Goal: Information Seeking & Learning: Learn about a topic

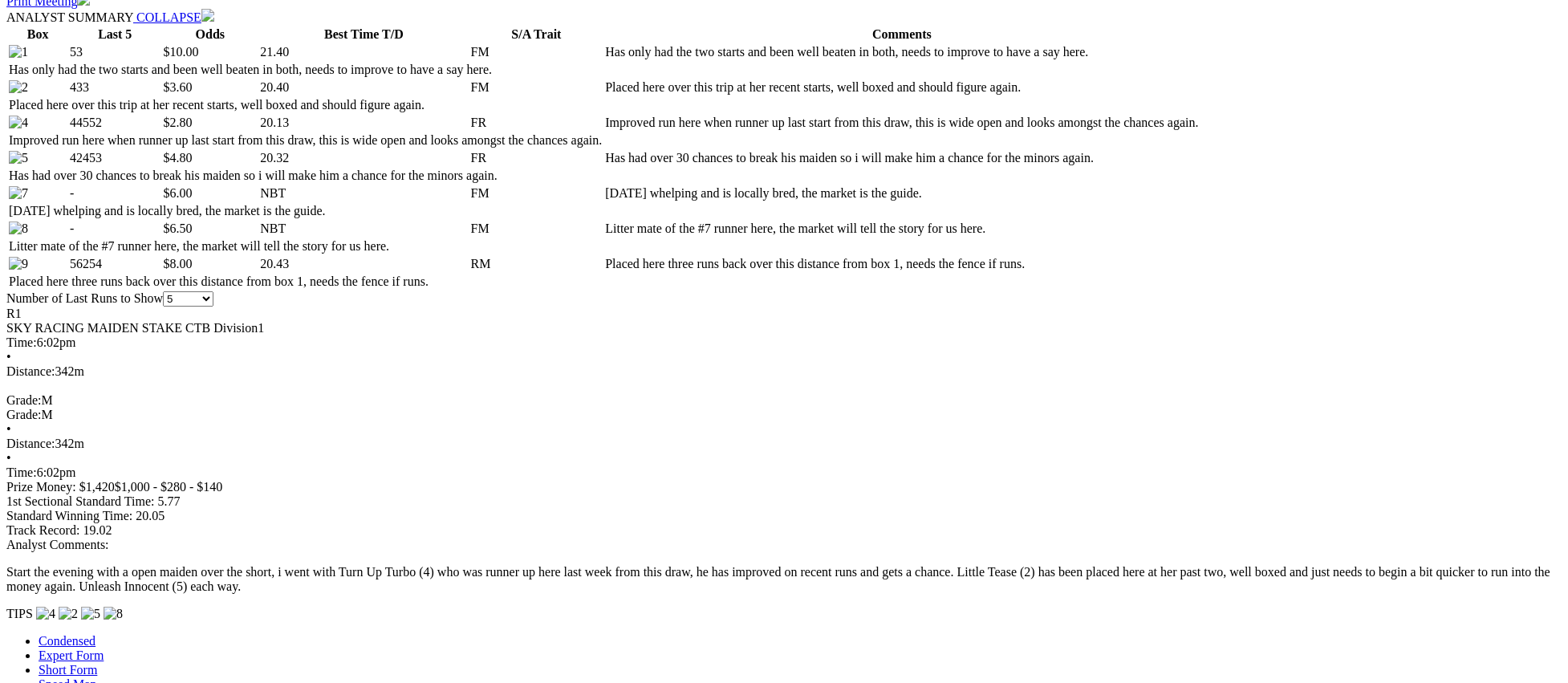
scroll to position [817, 0]
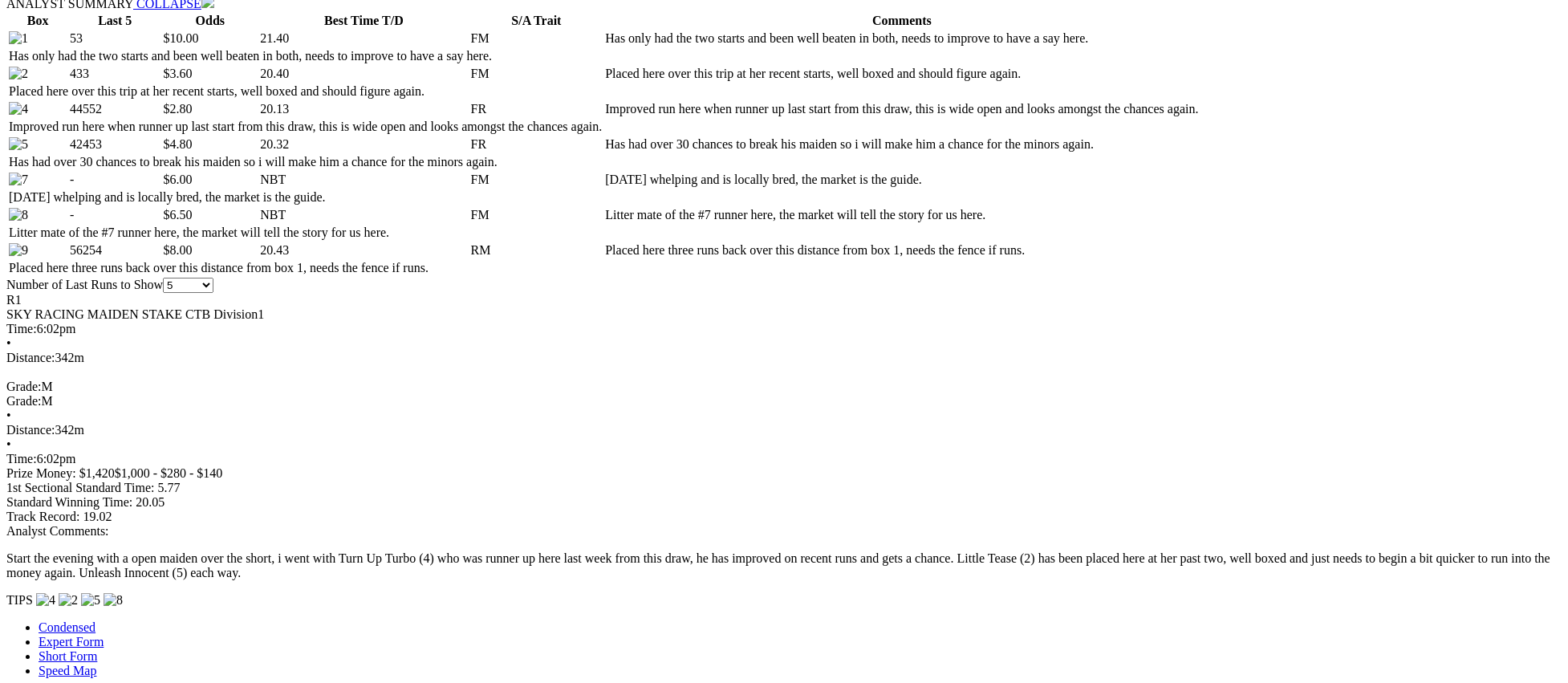
scroll to position [827, 0]
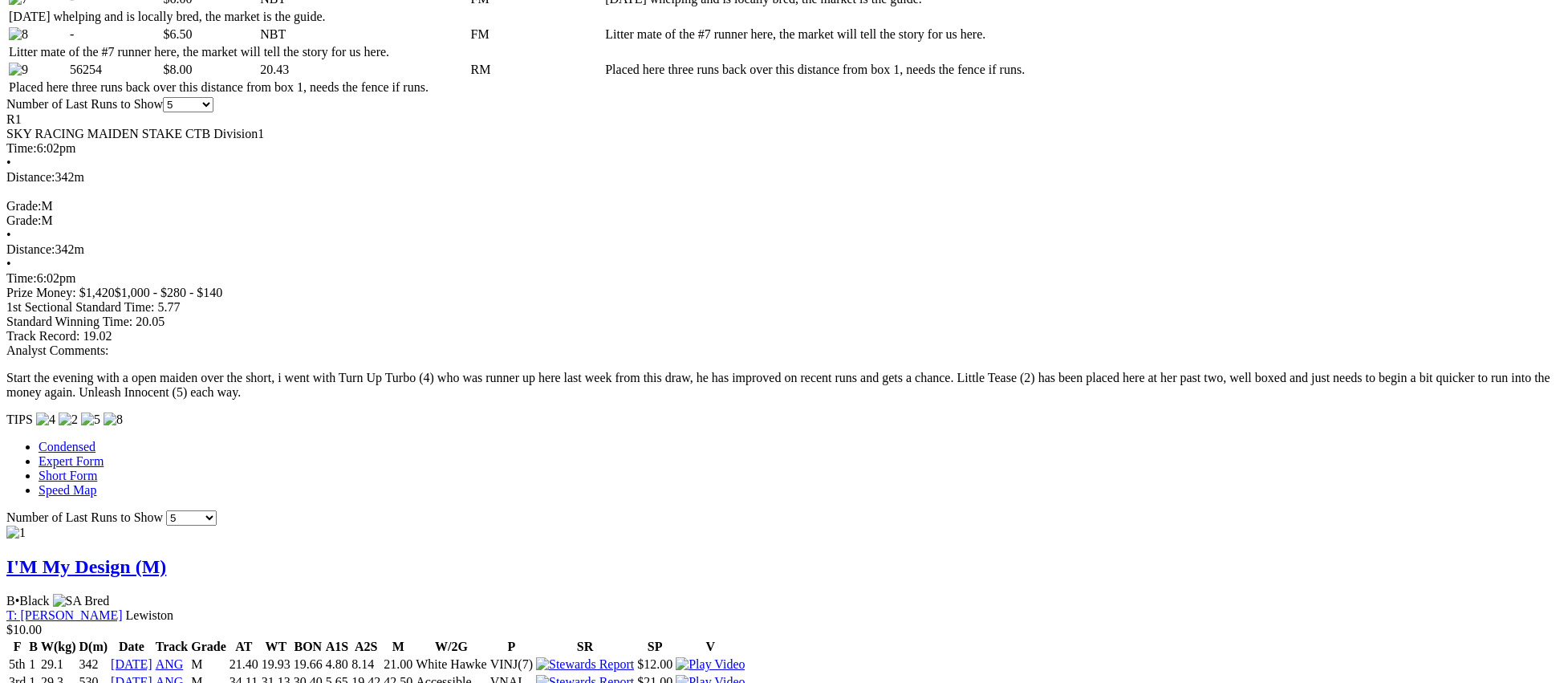
scroll to position [998, 0]
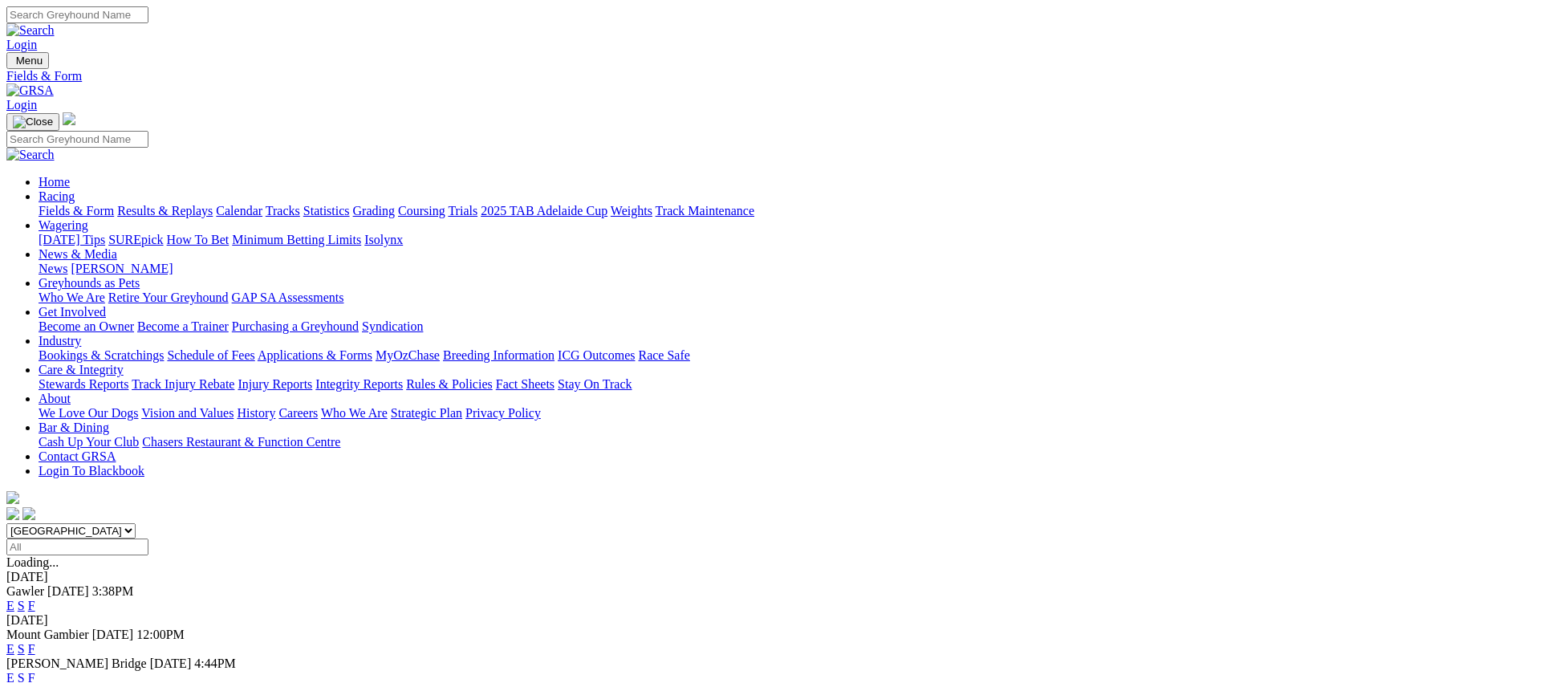
click at [114, 203] on link "Fields & Form" at bounding box center [76, 210] width 75 height 14
click at [15, 599] on link "E" at bounding box center [10, 606] width 8 height 14
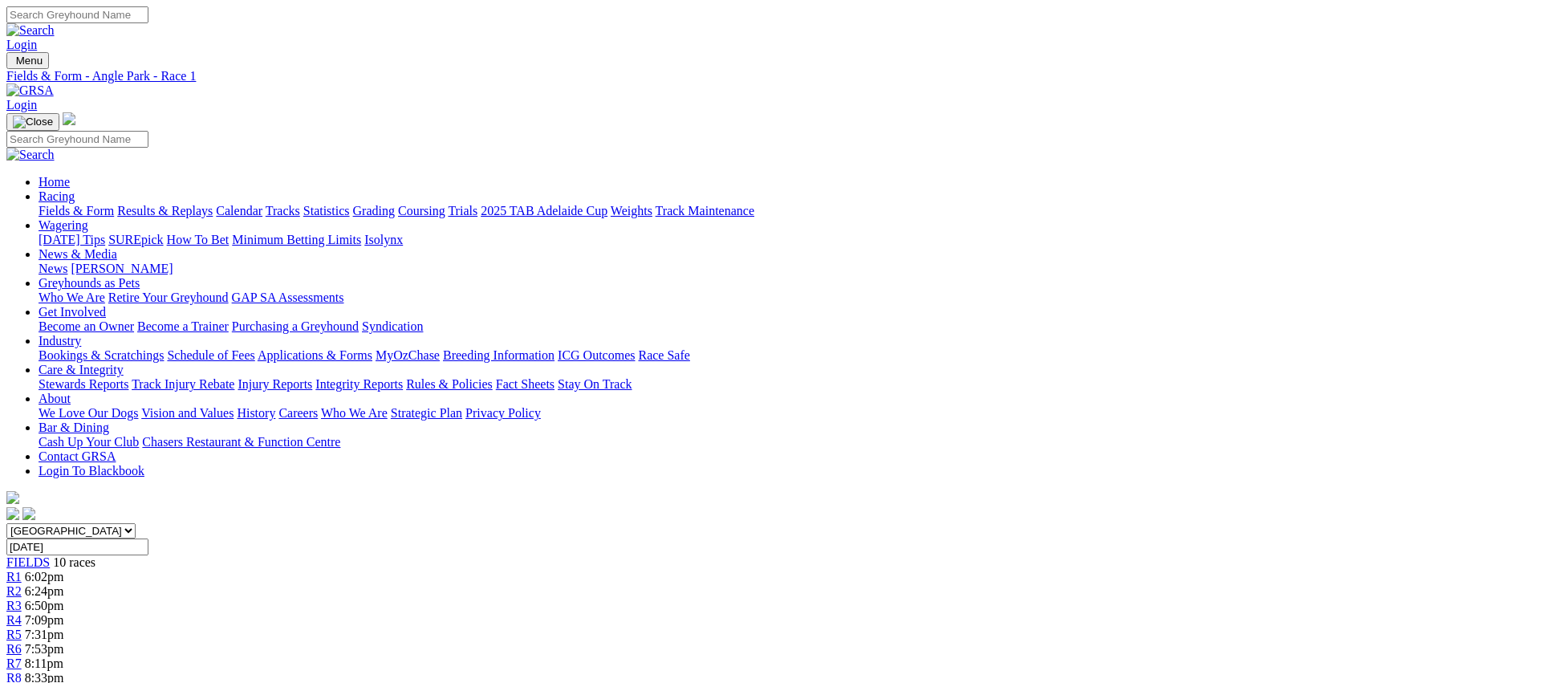
click at [22, 584] on link "R2" at bounding box center [14, 591] width 16 height 14
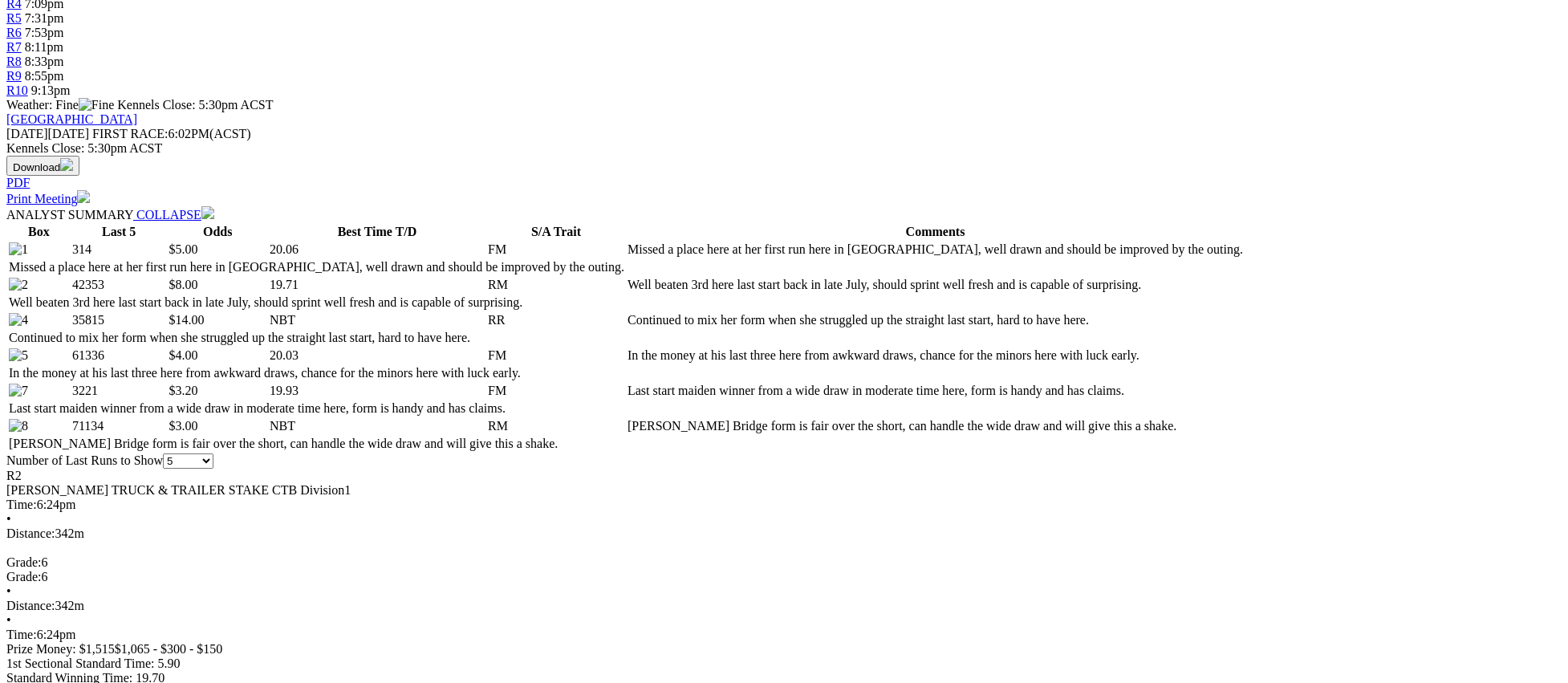
scroll to position [619, 0]
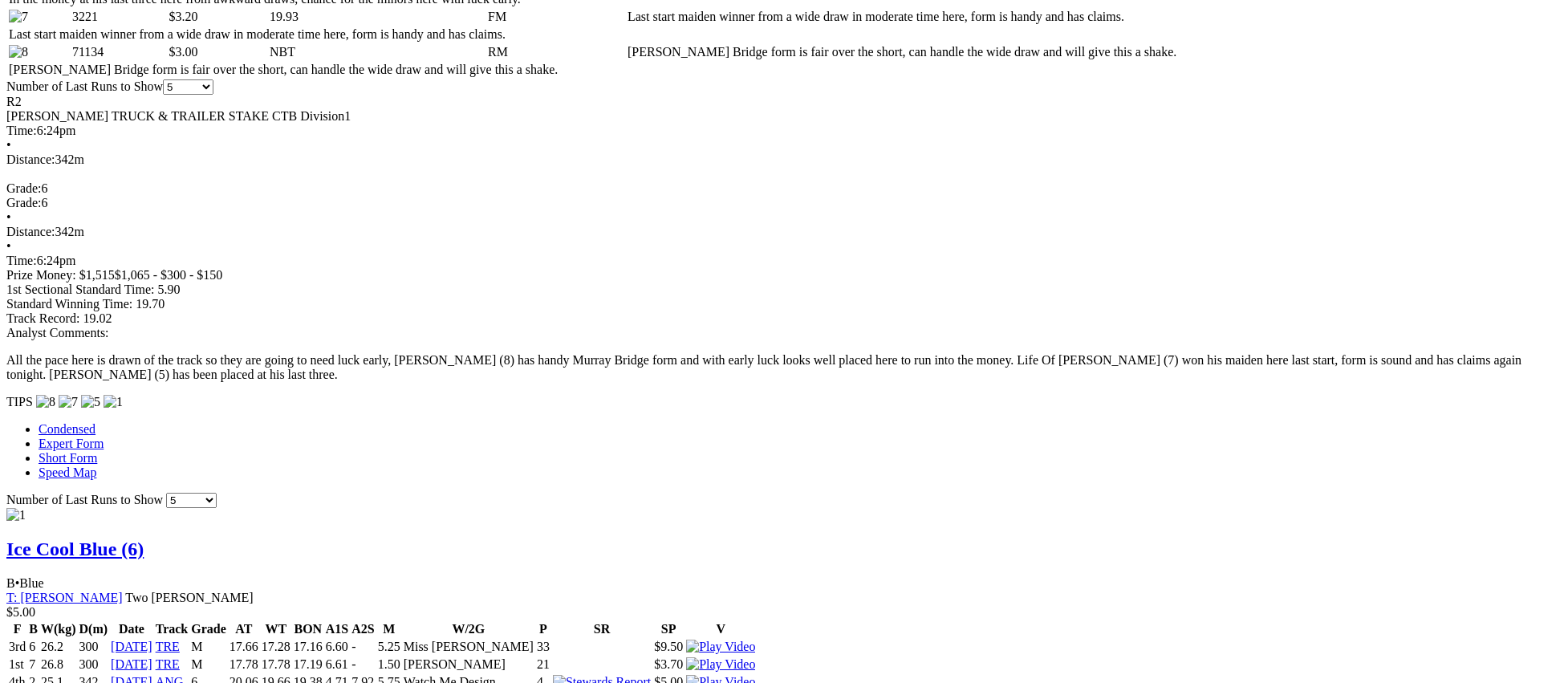
scroll to position [998, 0]
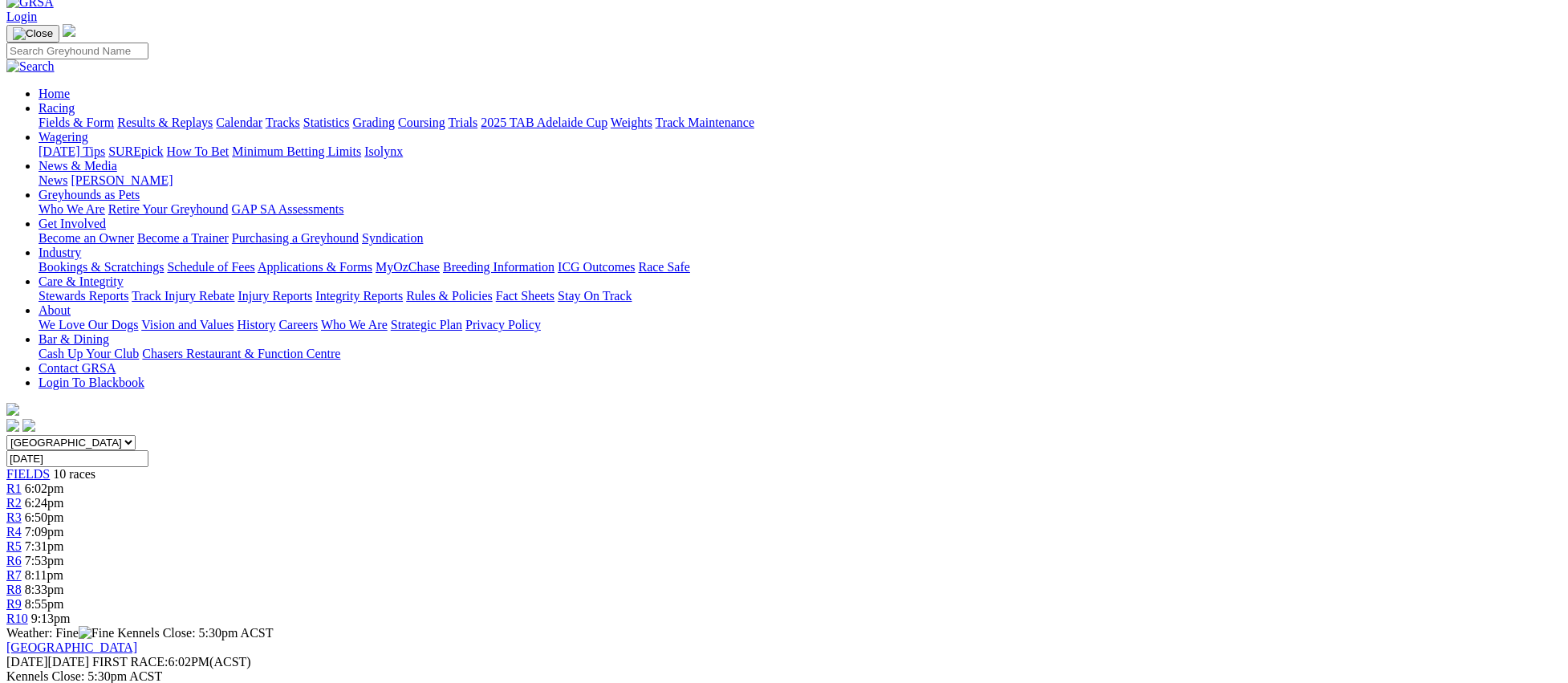
scroll to position [0, 0]
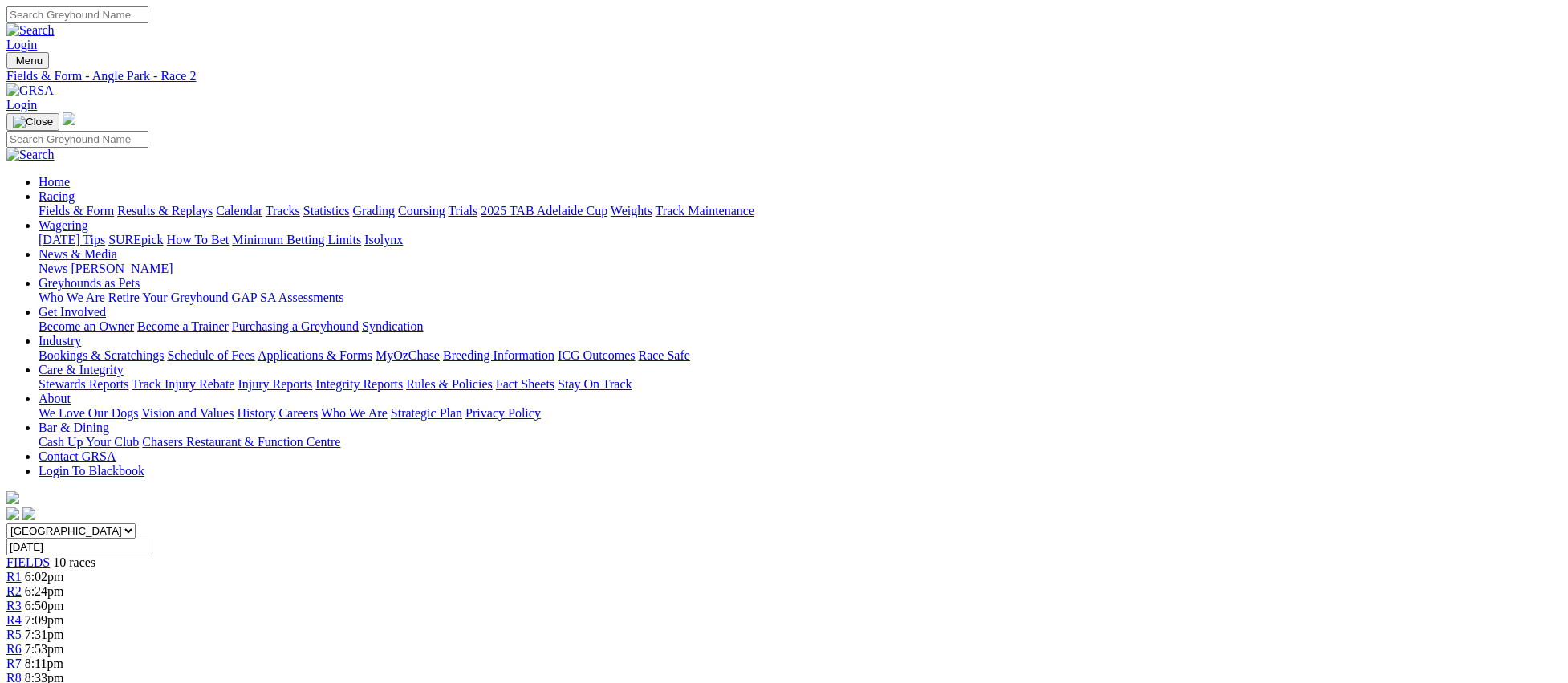
click at [22, 599] on span "R3" at bounding box center [14, 606] width 16 height 14
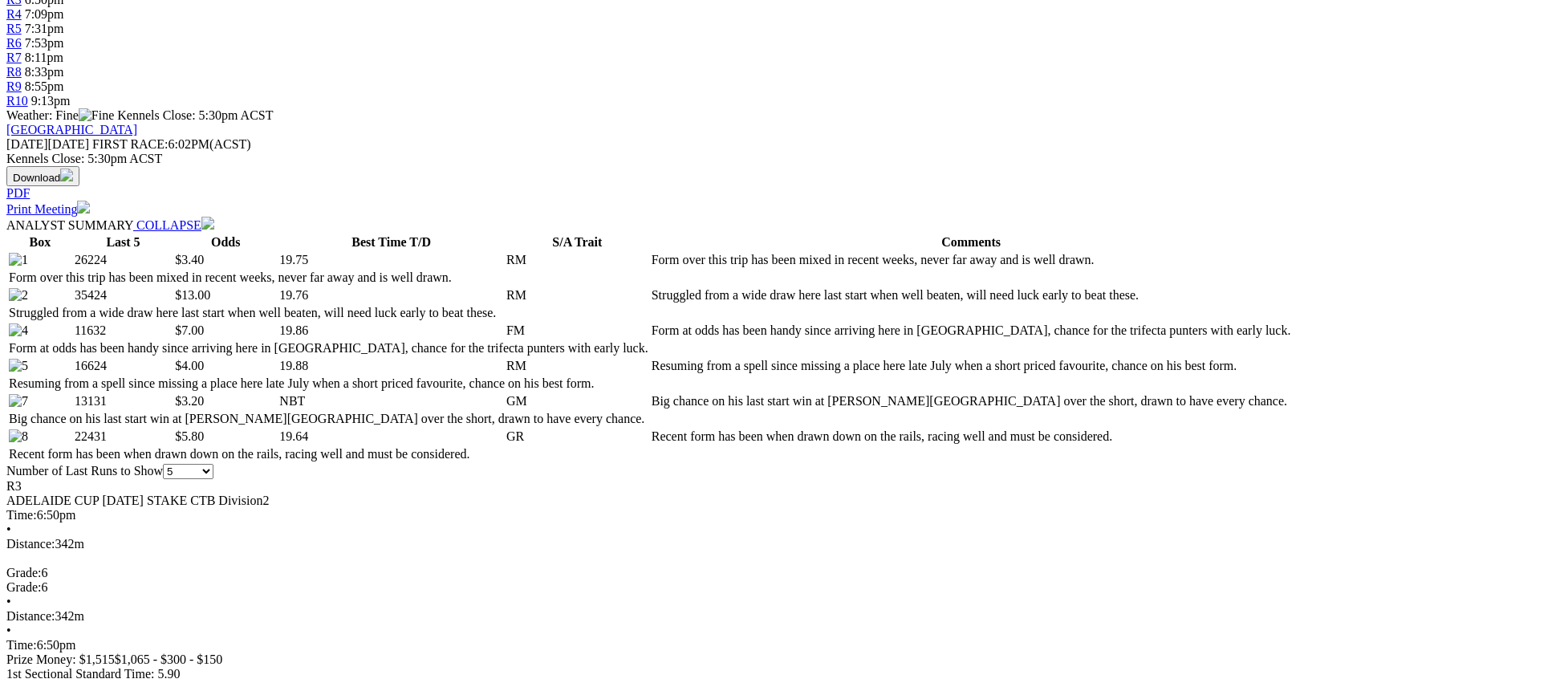
scroll to position [611, 0]
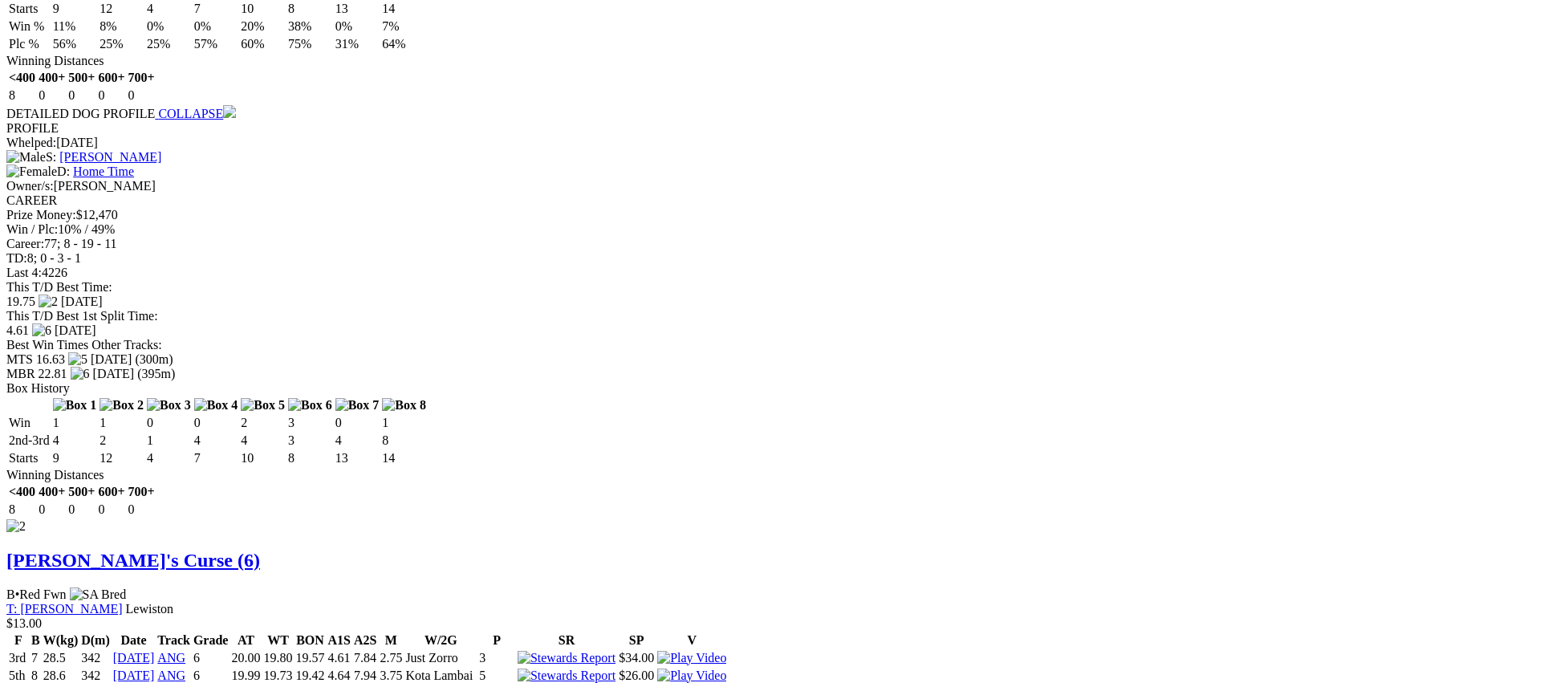
scroll to position [1824, 0]
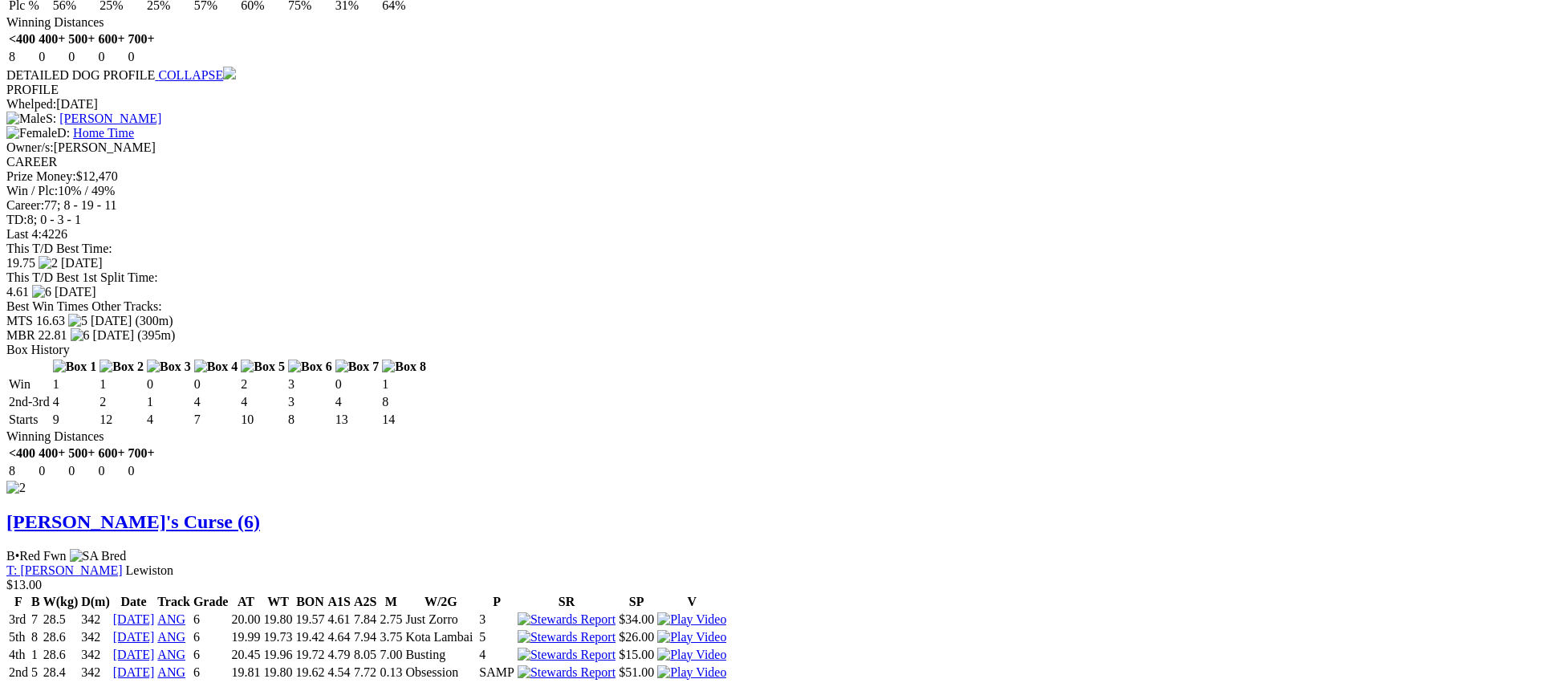
drag, startPoint x: 965, startPoint y: 48, endPoint x: 907, endPoint y: 114, distance: 87.9
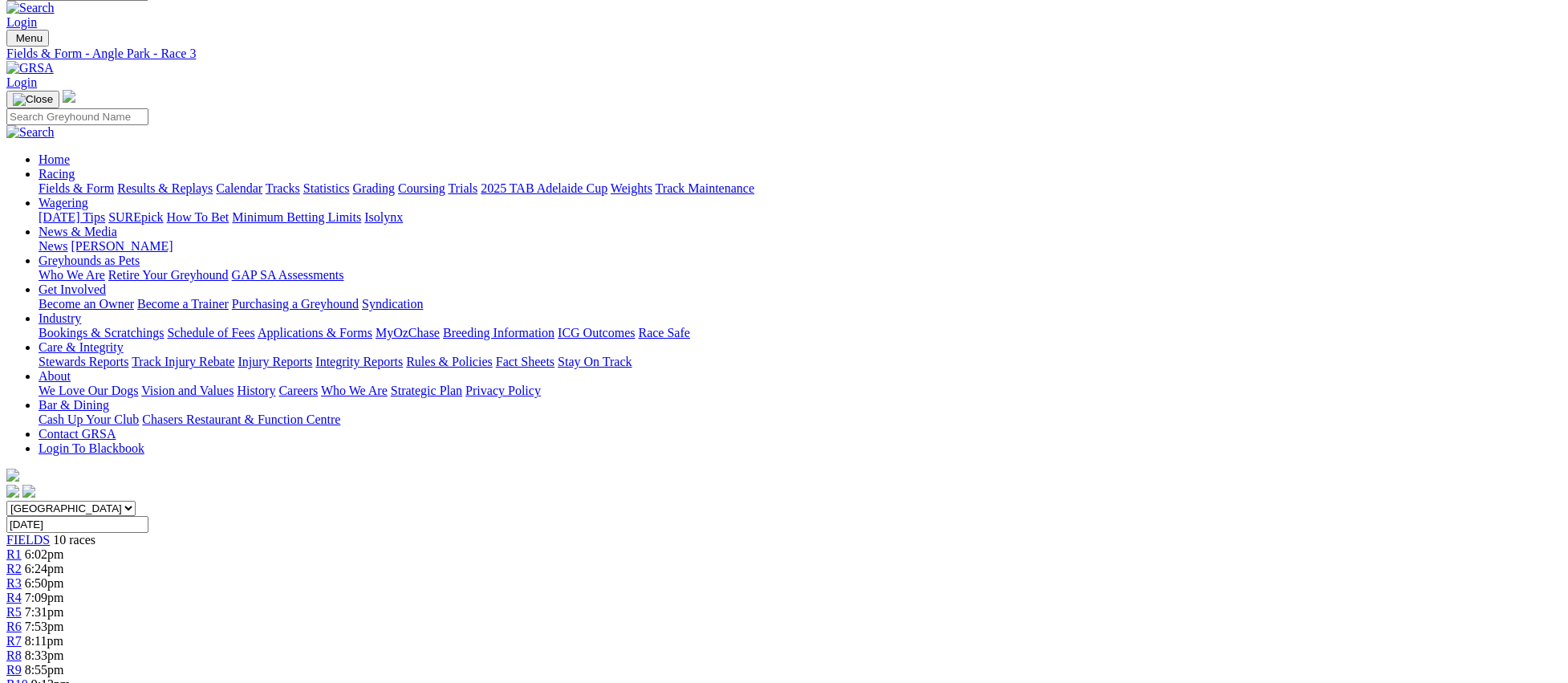
scroll to position [0, 0]
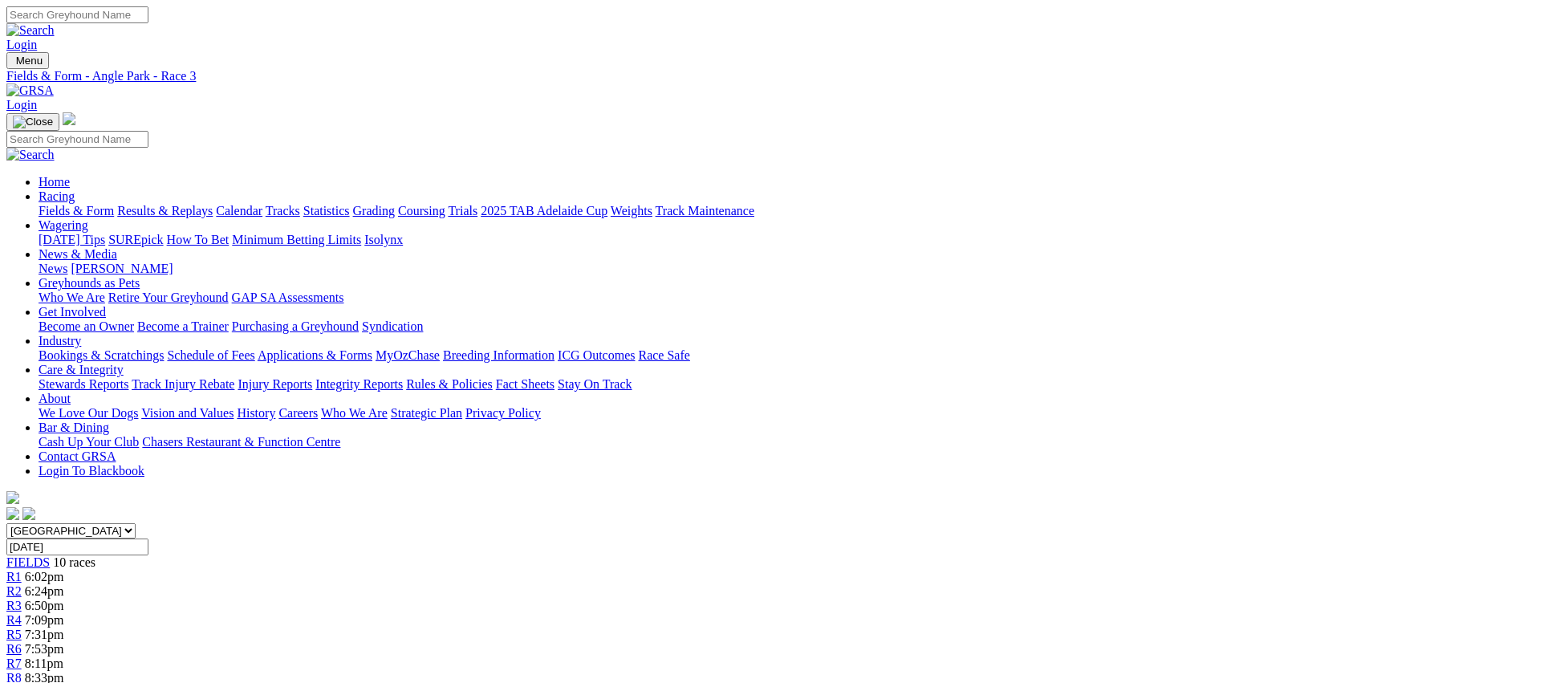
click at [22, 613] on span "R4" at bounding box center [14, 620] width 16 height 14
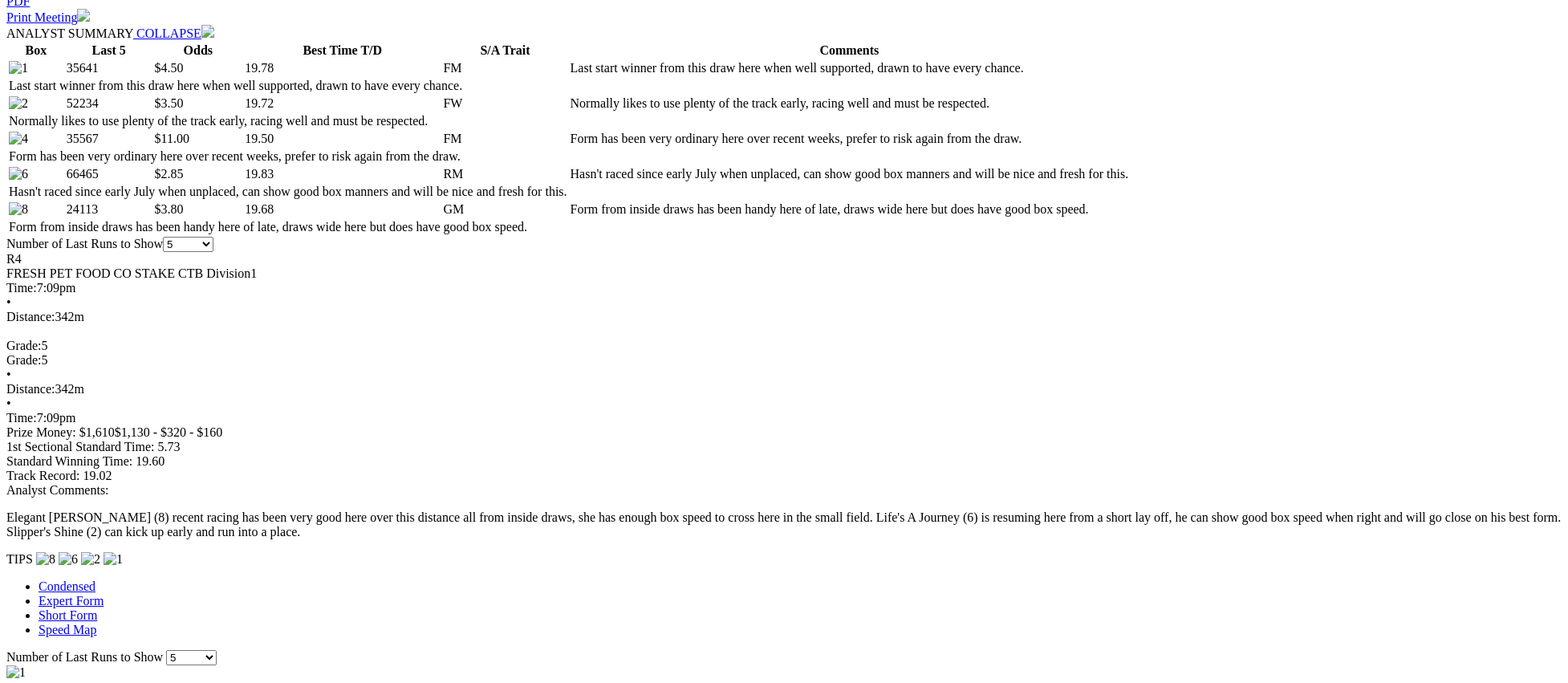
scroll to position [811, 0]
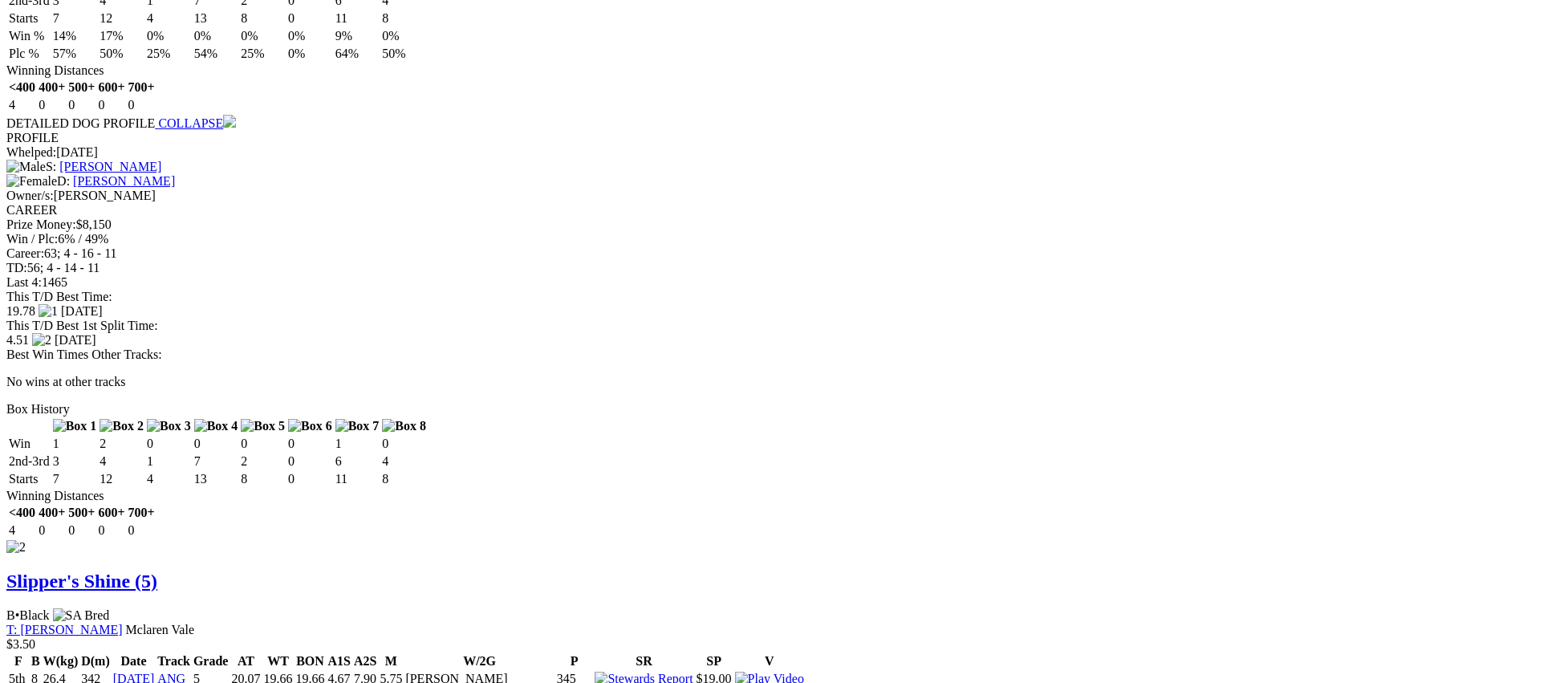
scroll to position [1742, 0]
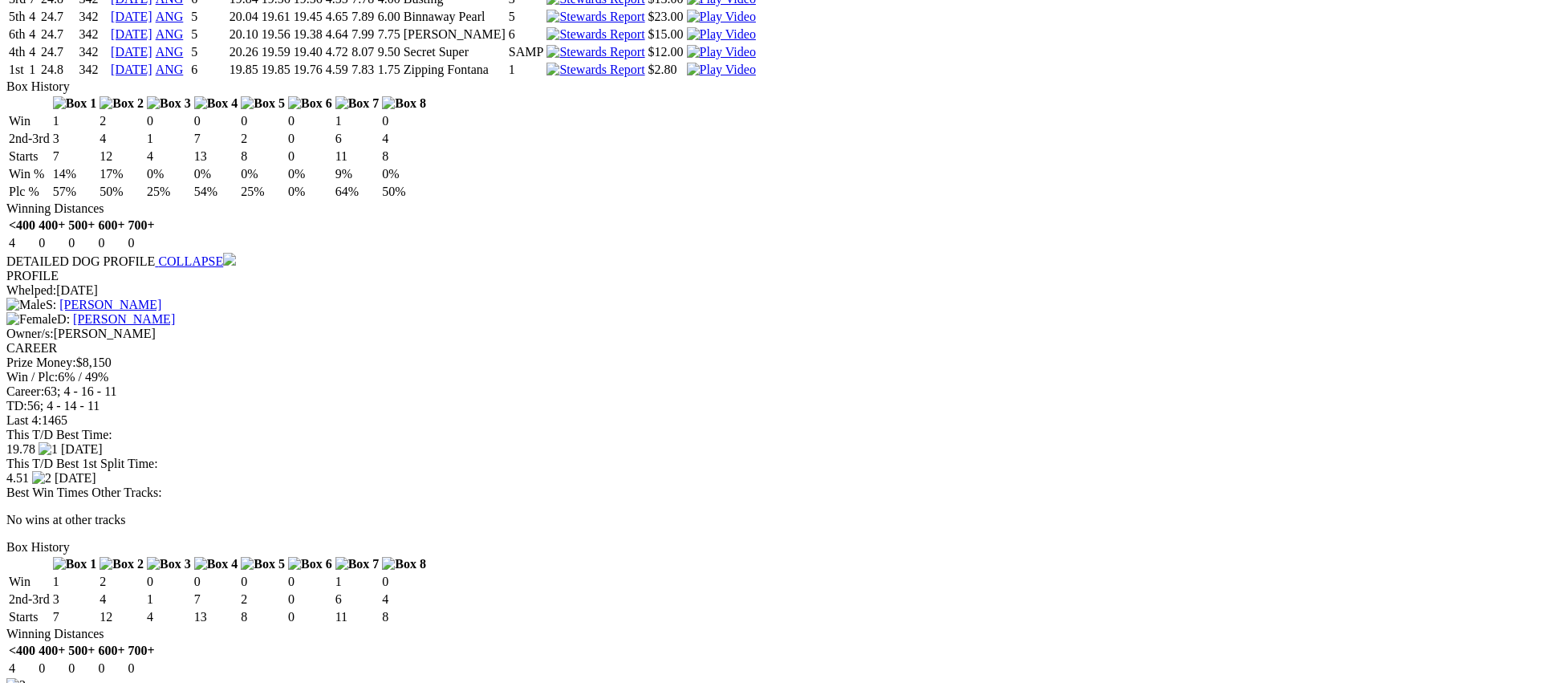
scroll to position [1619, 0]
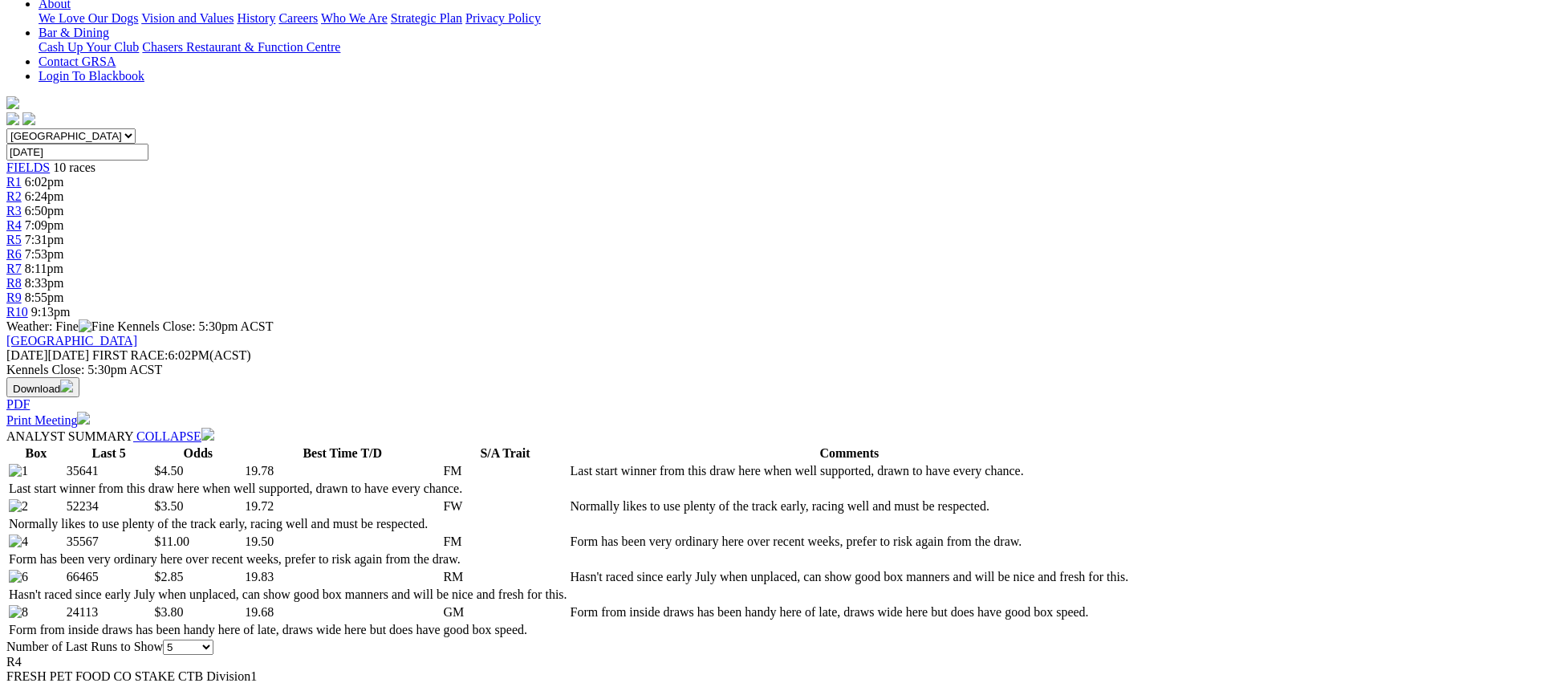
scroll to position [396, 0]
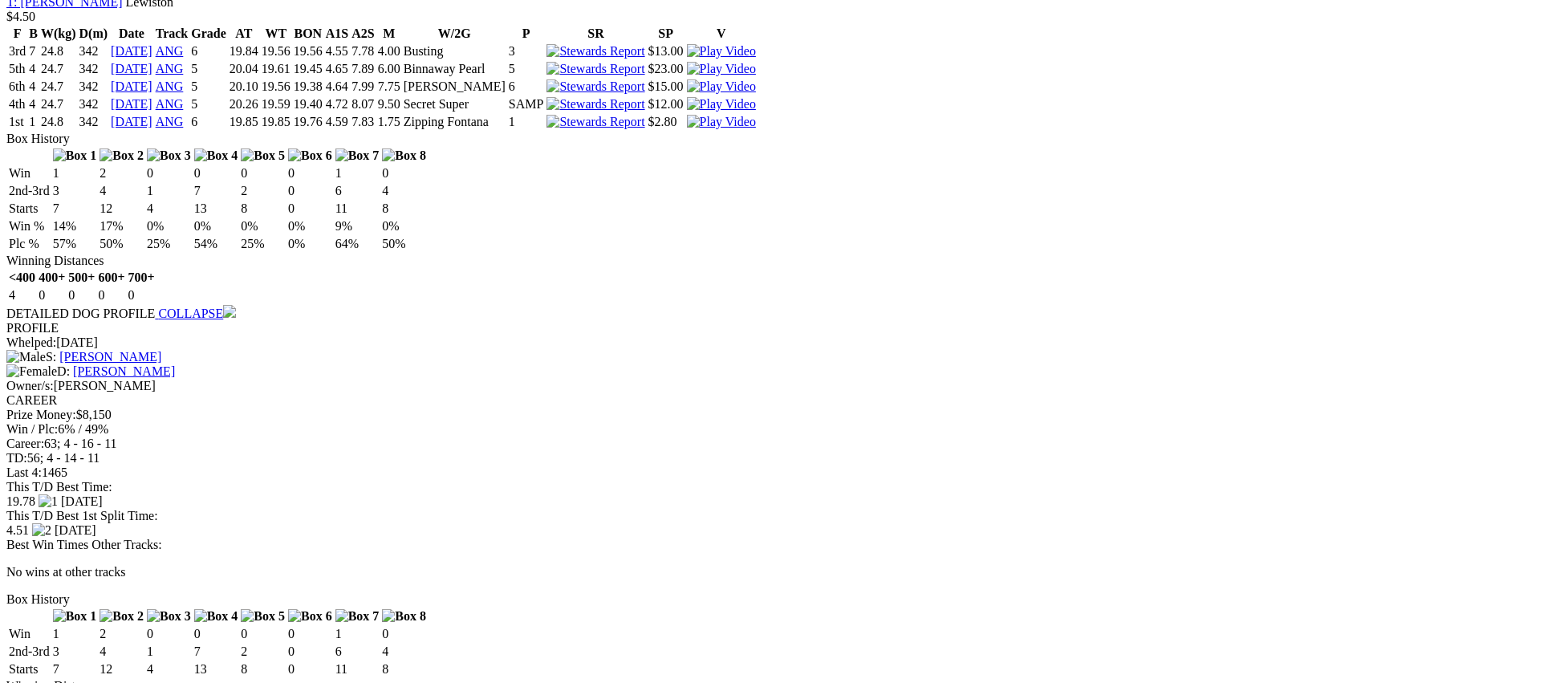
scroll to position [1572, 0]
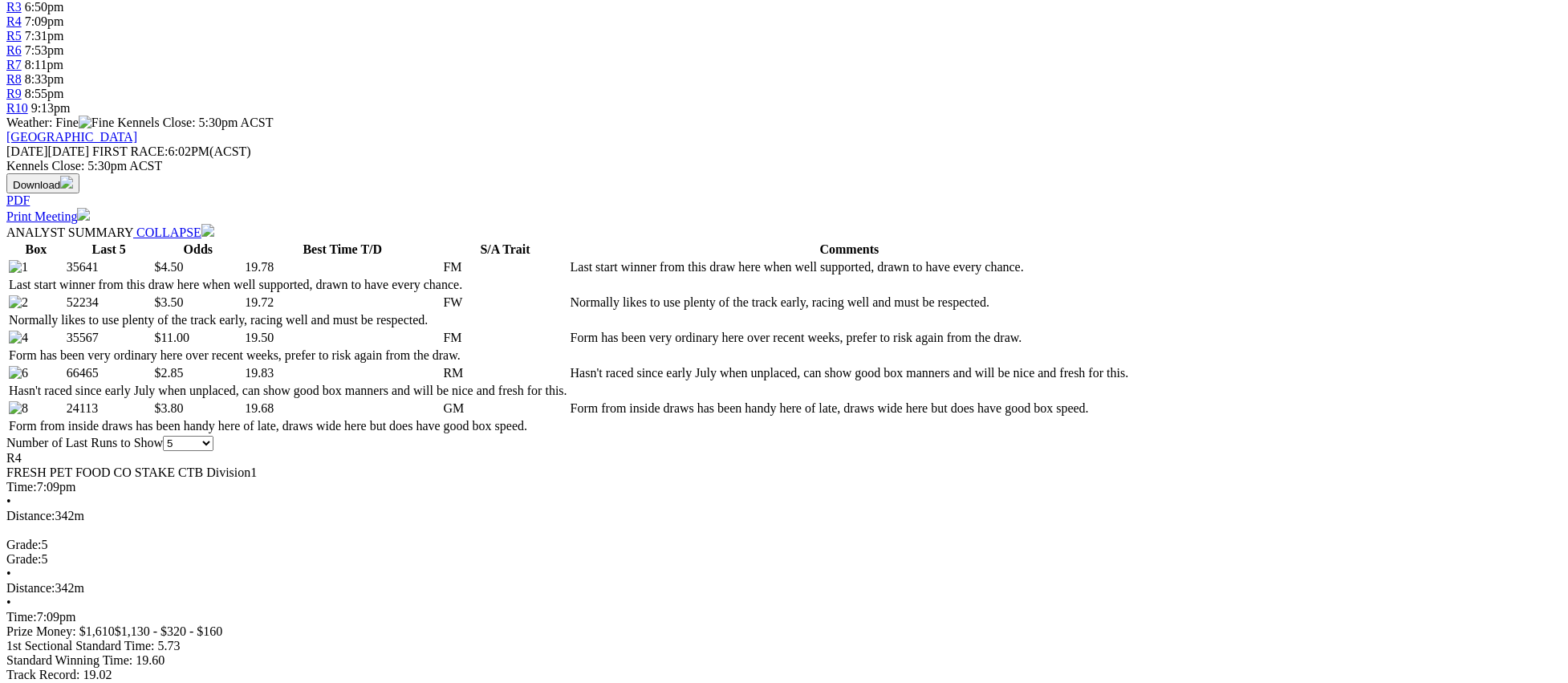
scroll to position [0, 0]
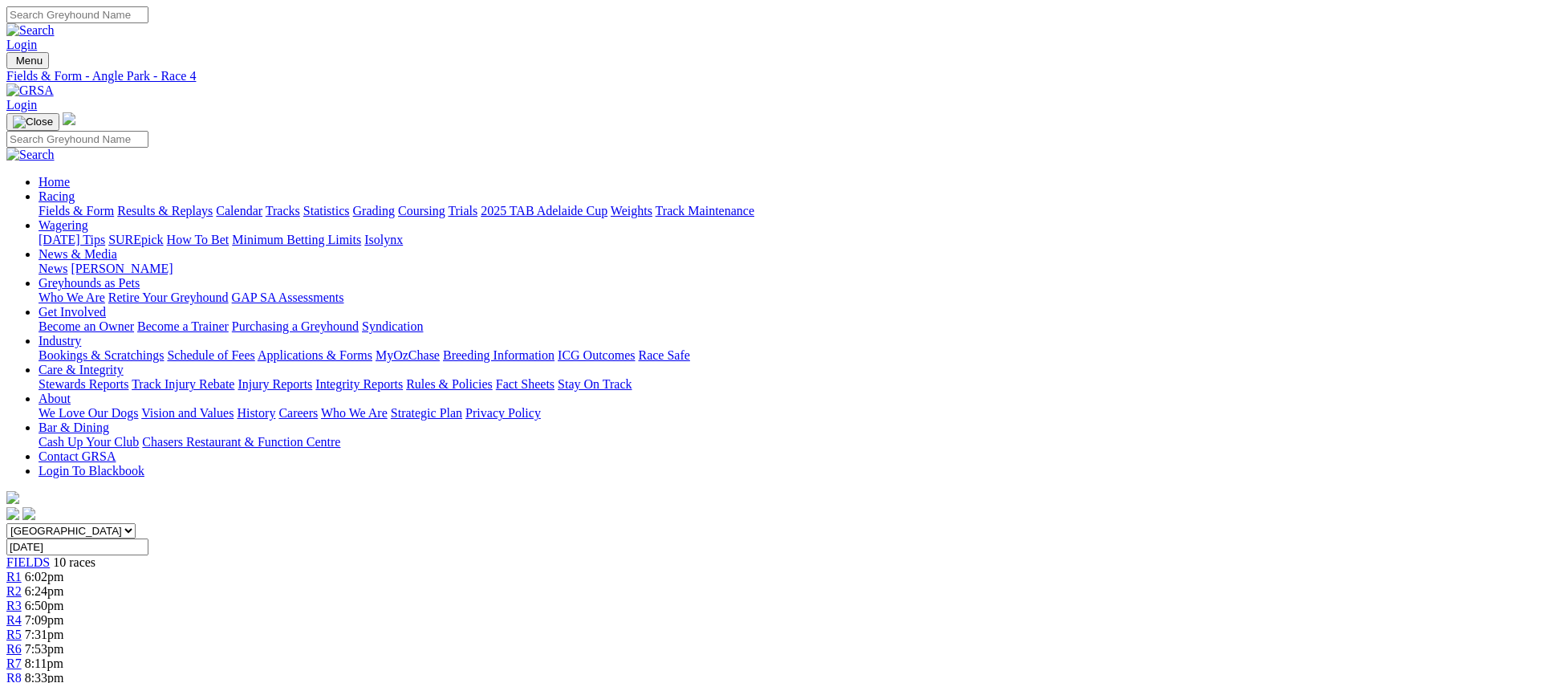
click at [781, 628] on div "R5 7:31pm" at bounding box center [783, 635] width 1555 height 15
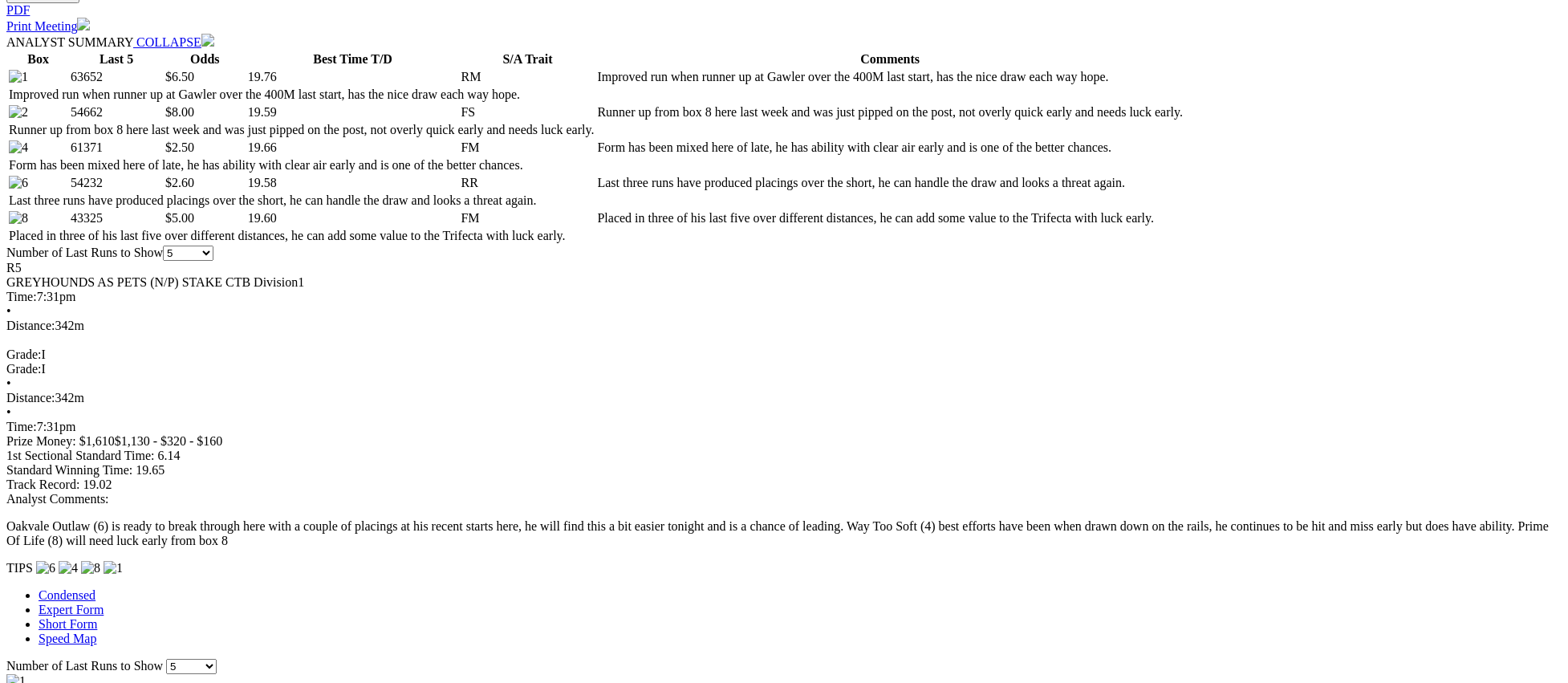
scroll to position [829, 0]
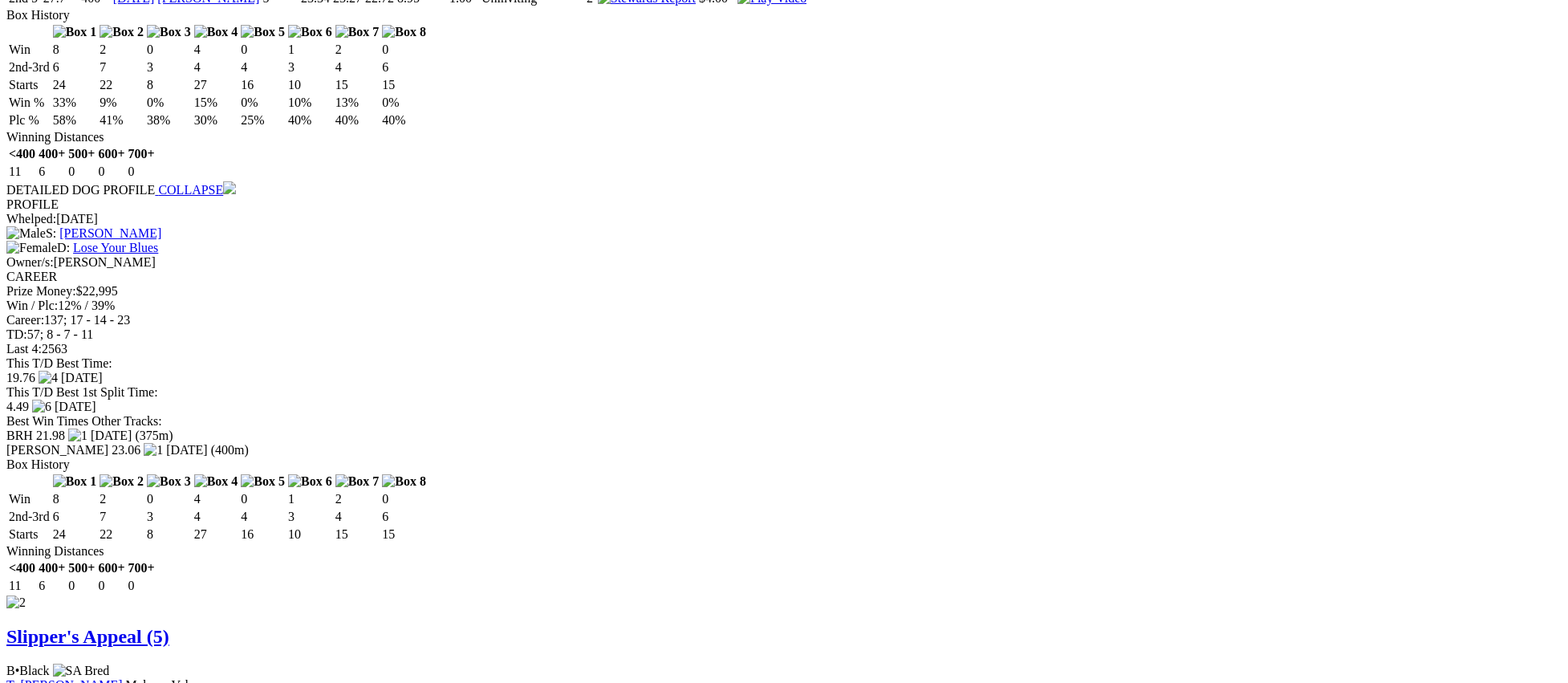
scroll to position [1669, 0]
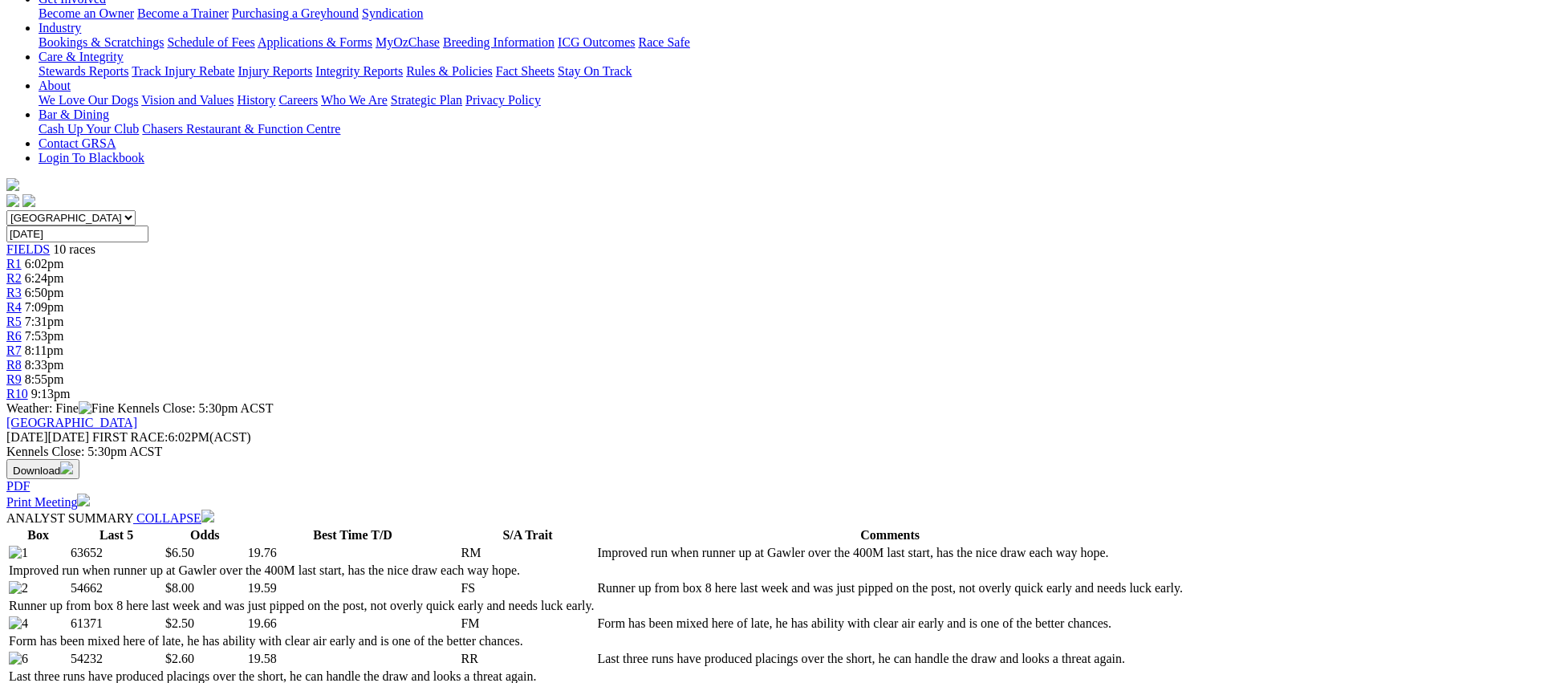
scroll to position [0, 0]
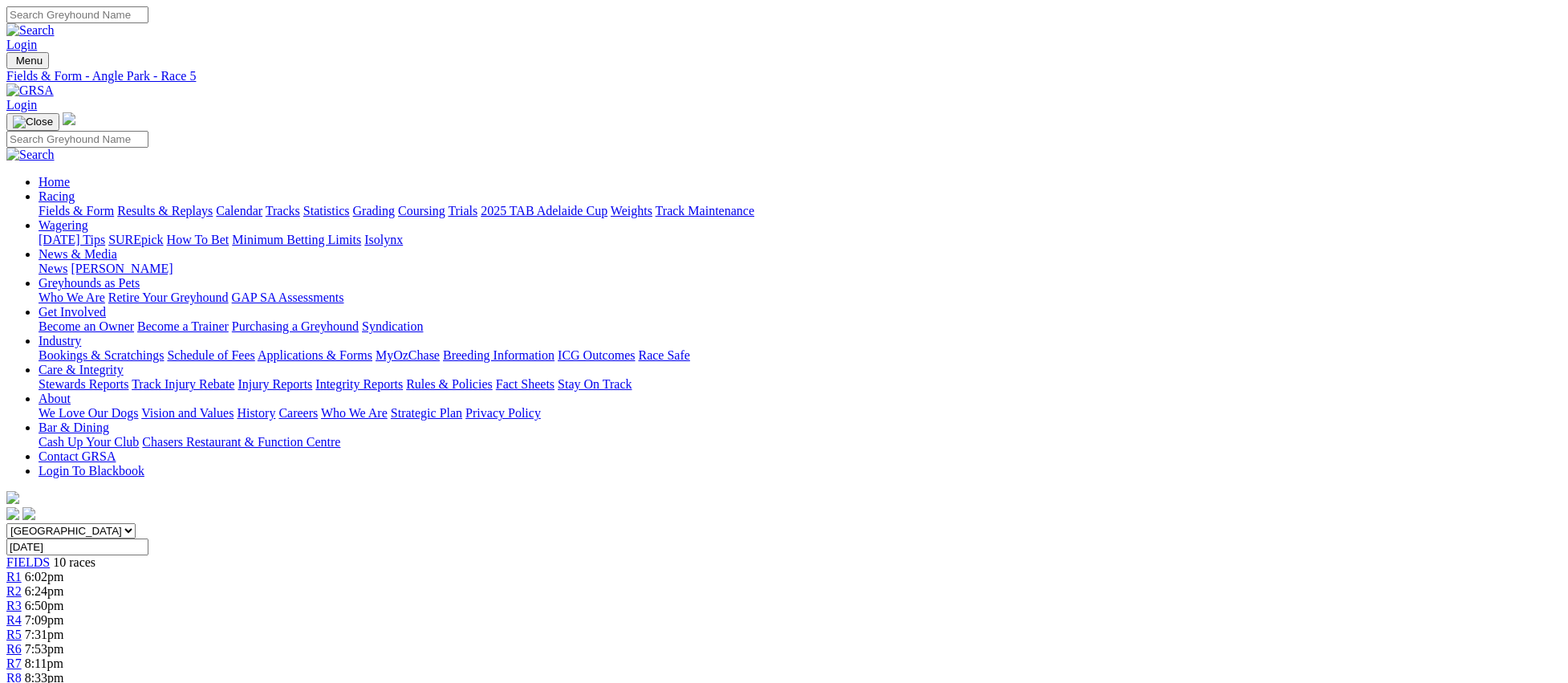
click at [22, 642] on link "R6" at bounding box center [14, 649] width 16 height 14
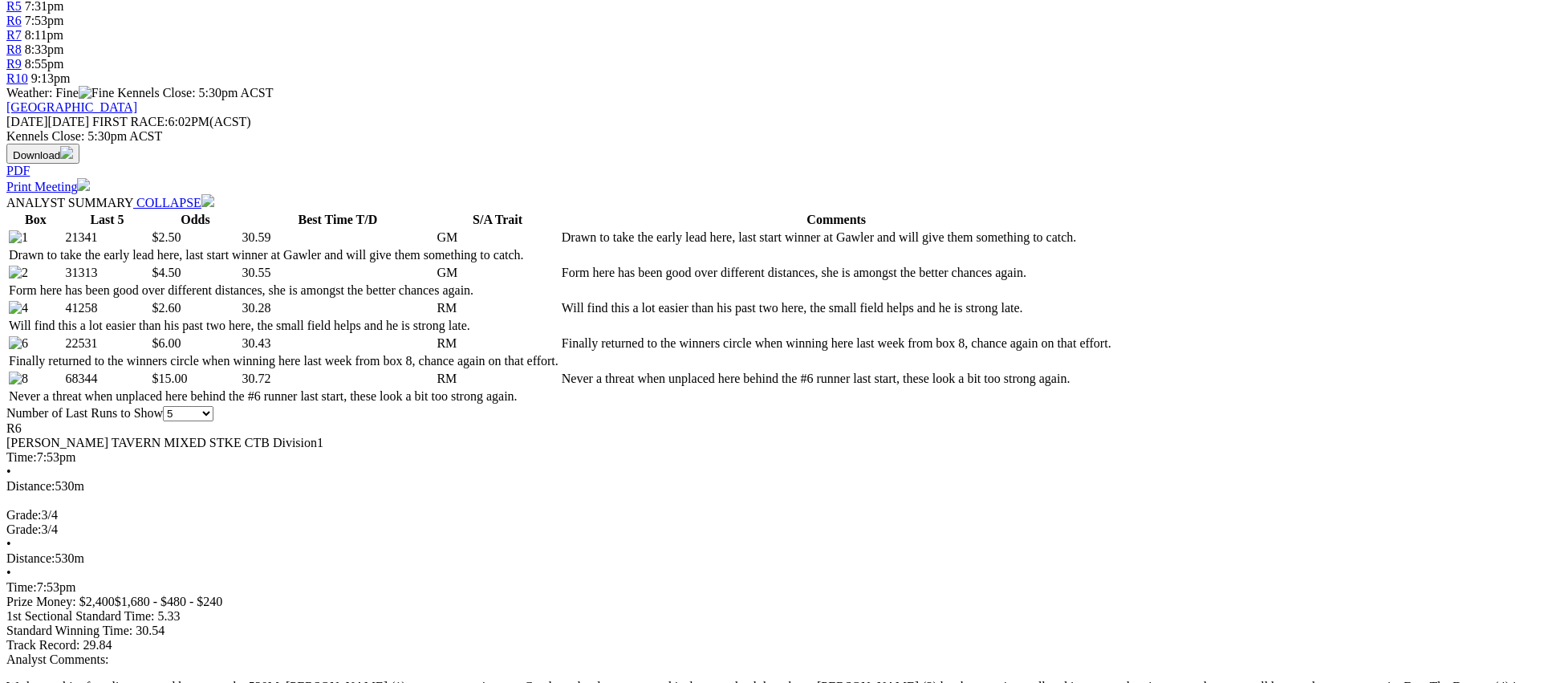
scroll to position [629, 0]
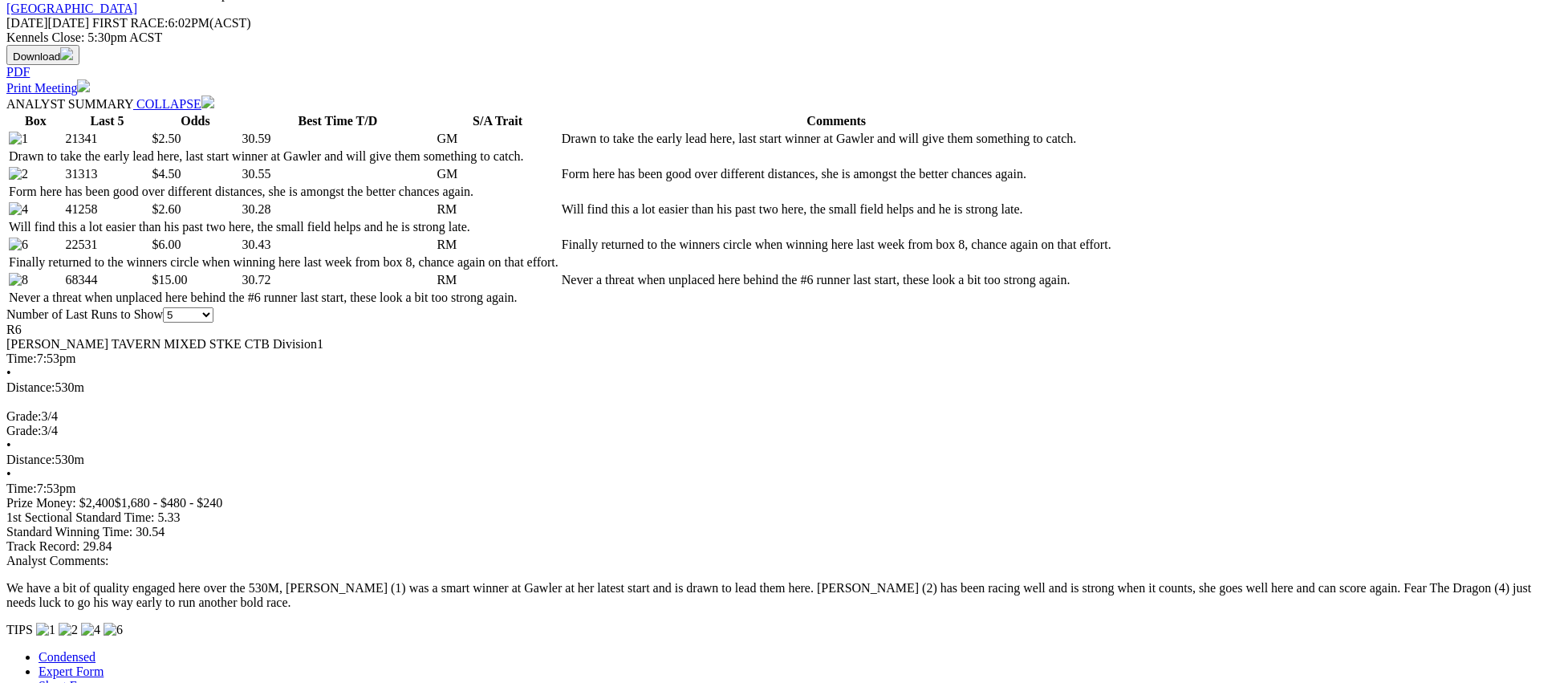
scroll to position [0, 0]
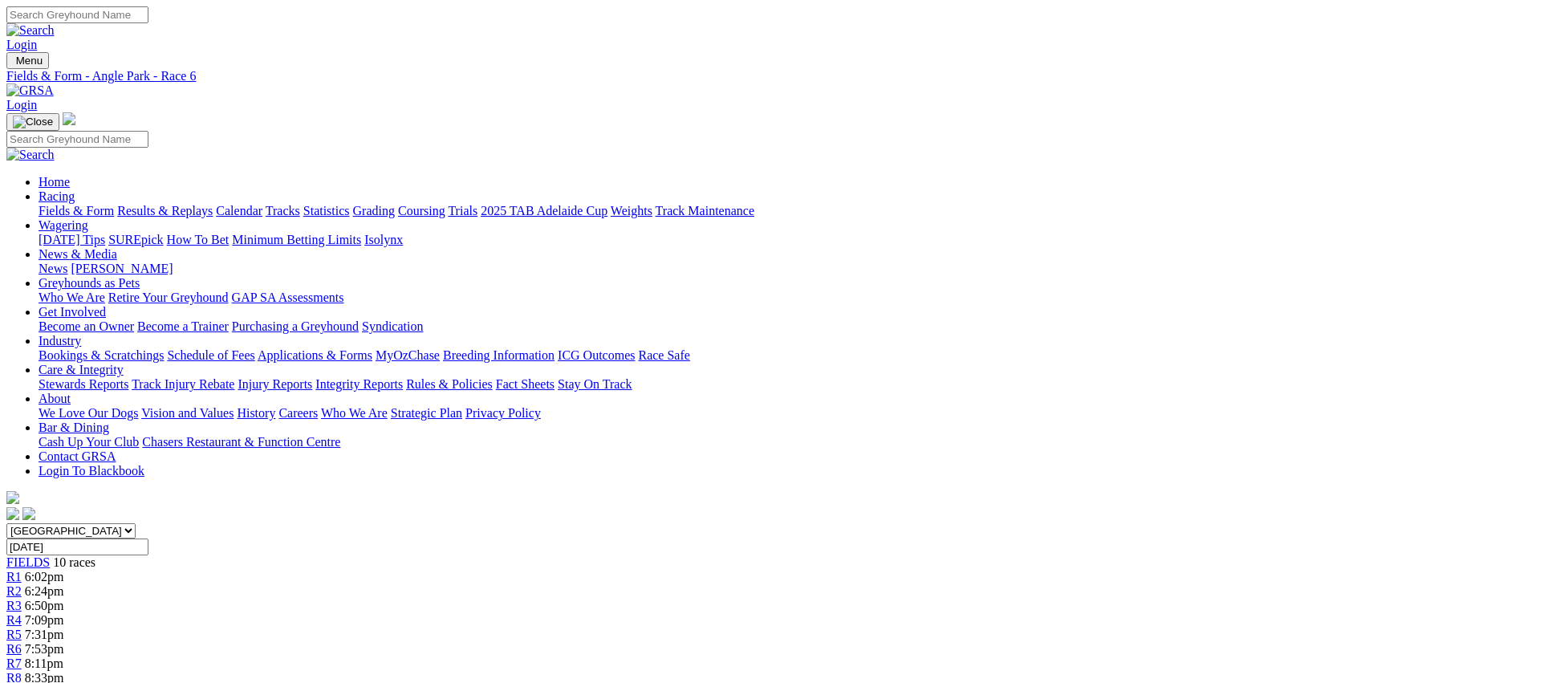
click at [22, 656] on link "R7" at bounding box center [14, 663] width 16 height 14
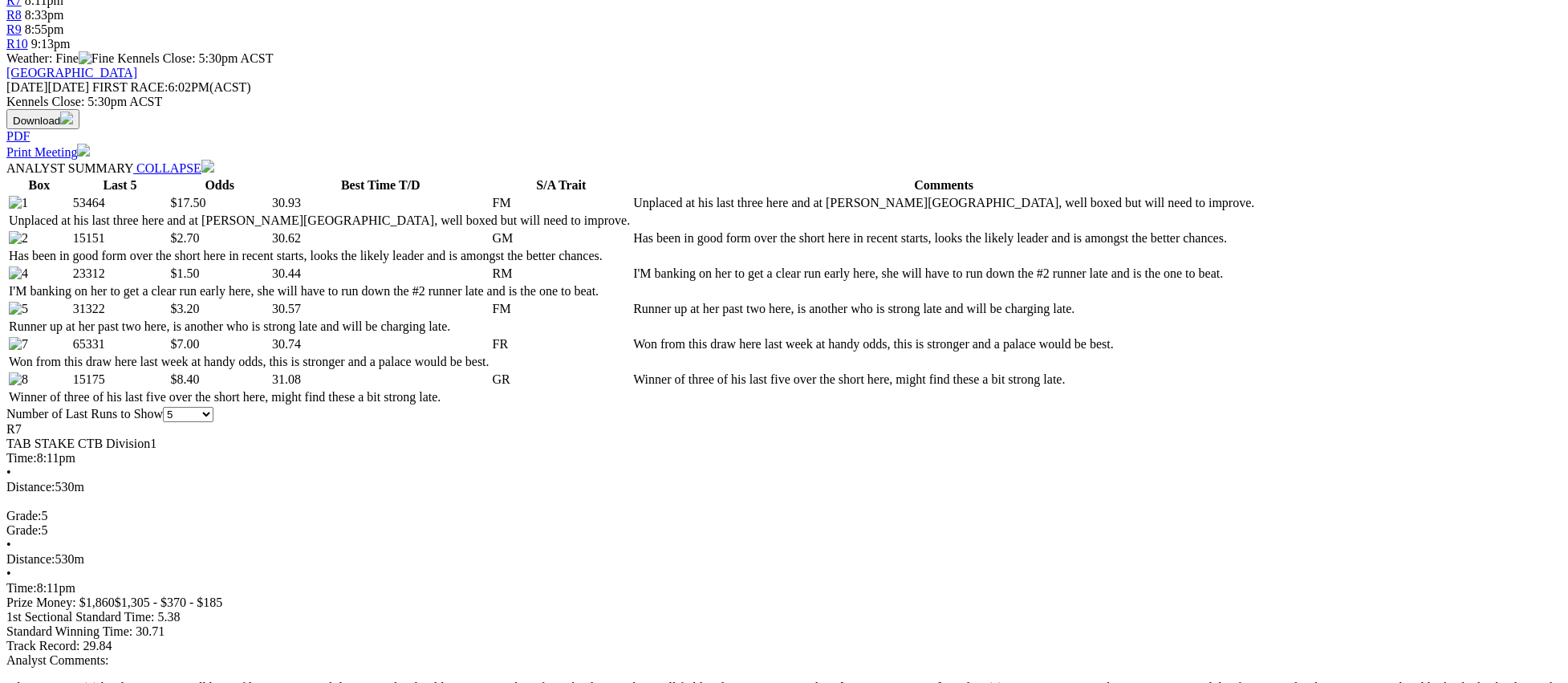
scroll to position [664, 0]
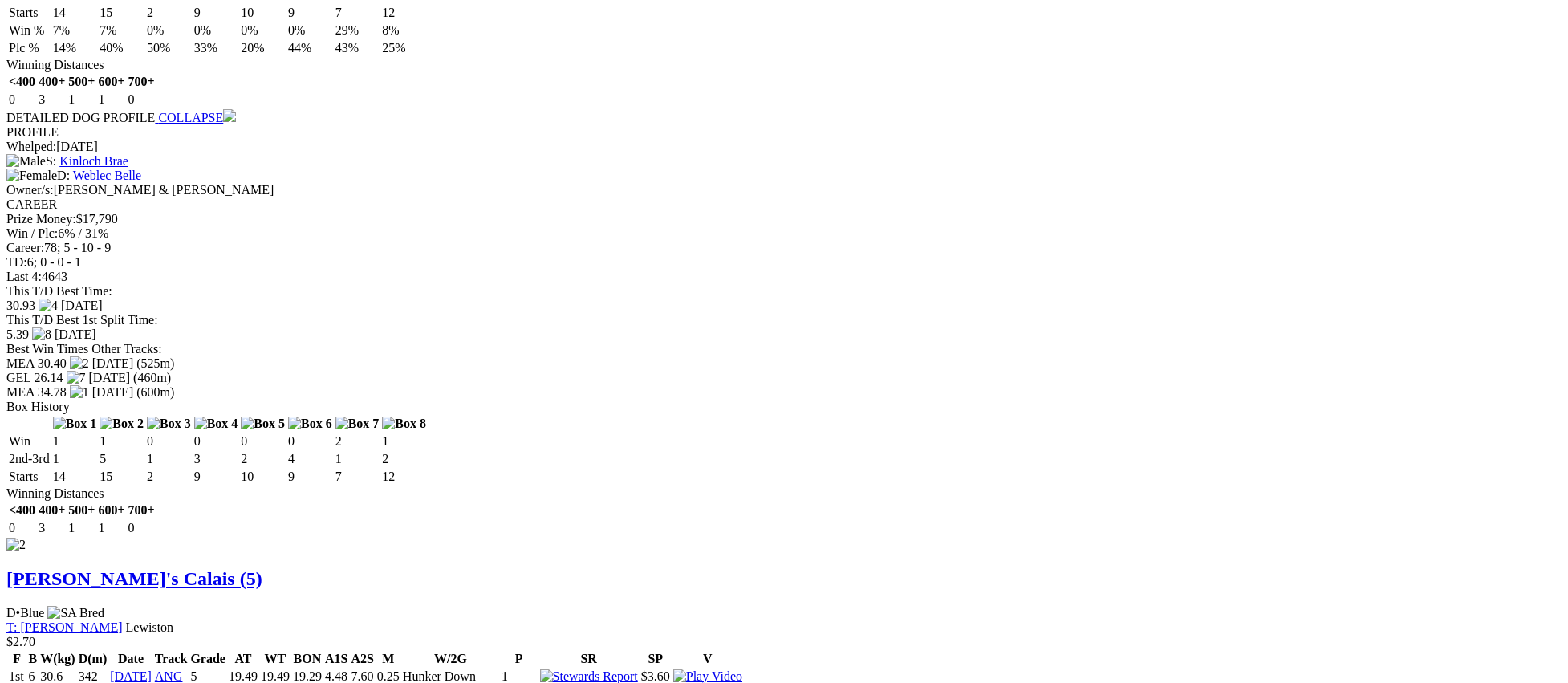
scroll to position [1774, 0]
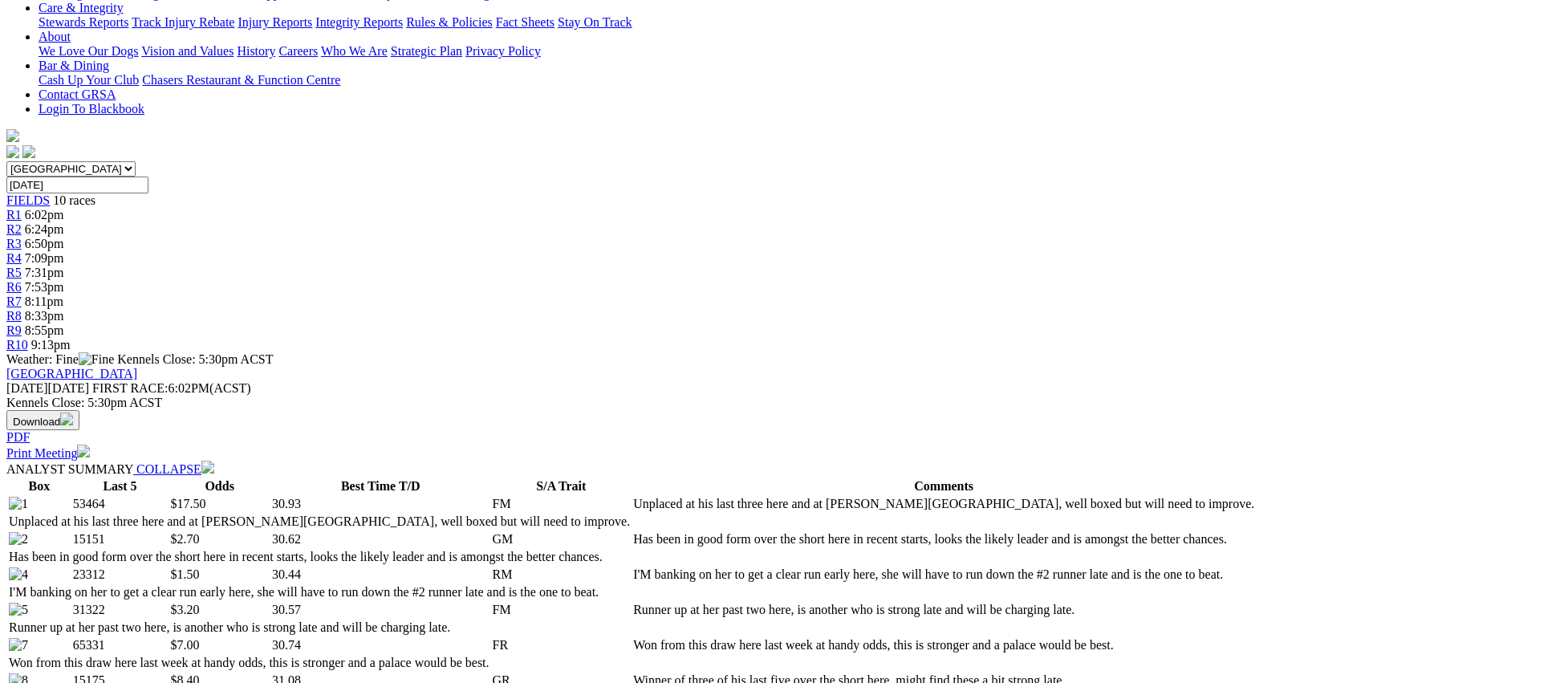
scroll to position [0, 0]
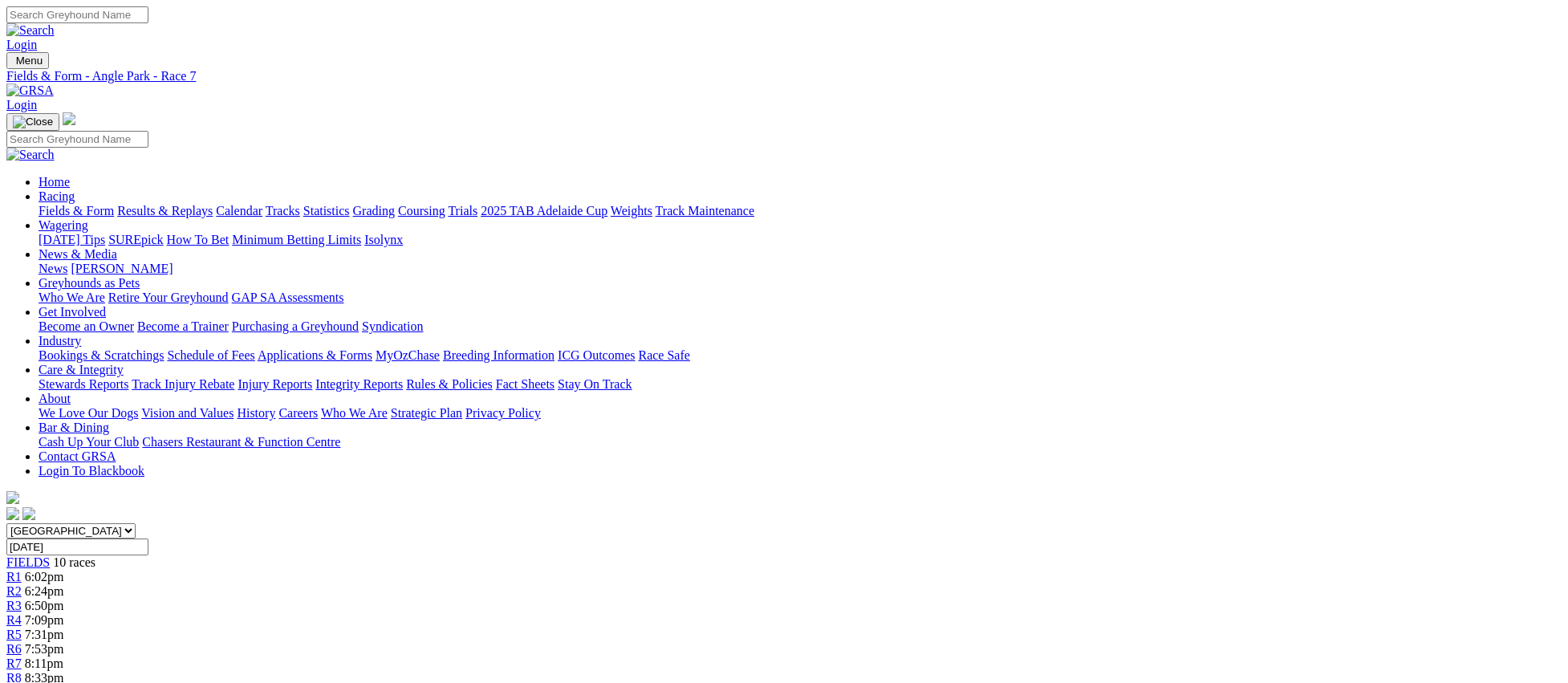
click at [22, 671] on link "R8" at bounding box center [14, 678] width 16 height 14
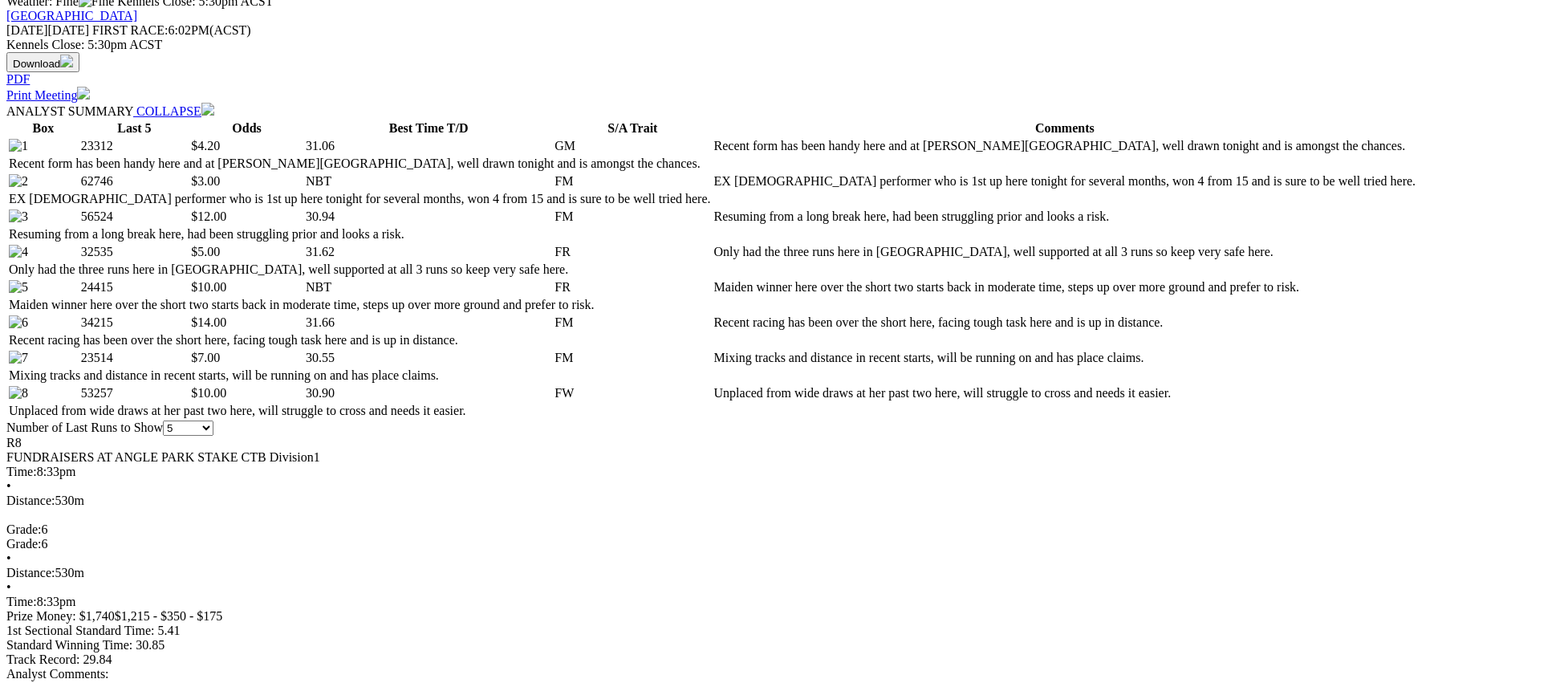
scroll to position [722, 0]
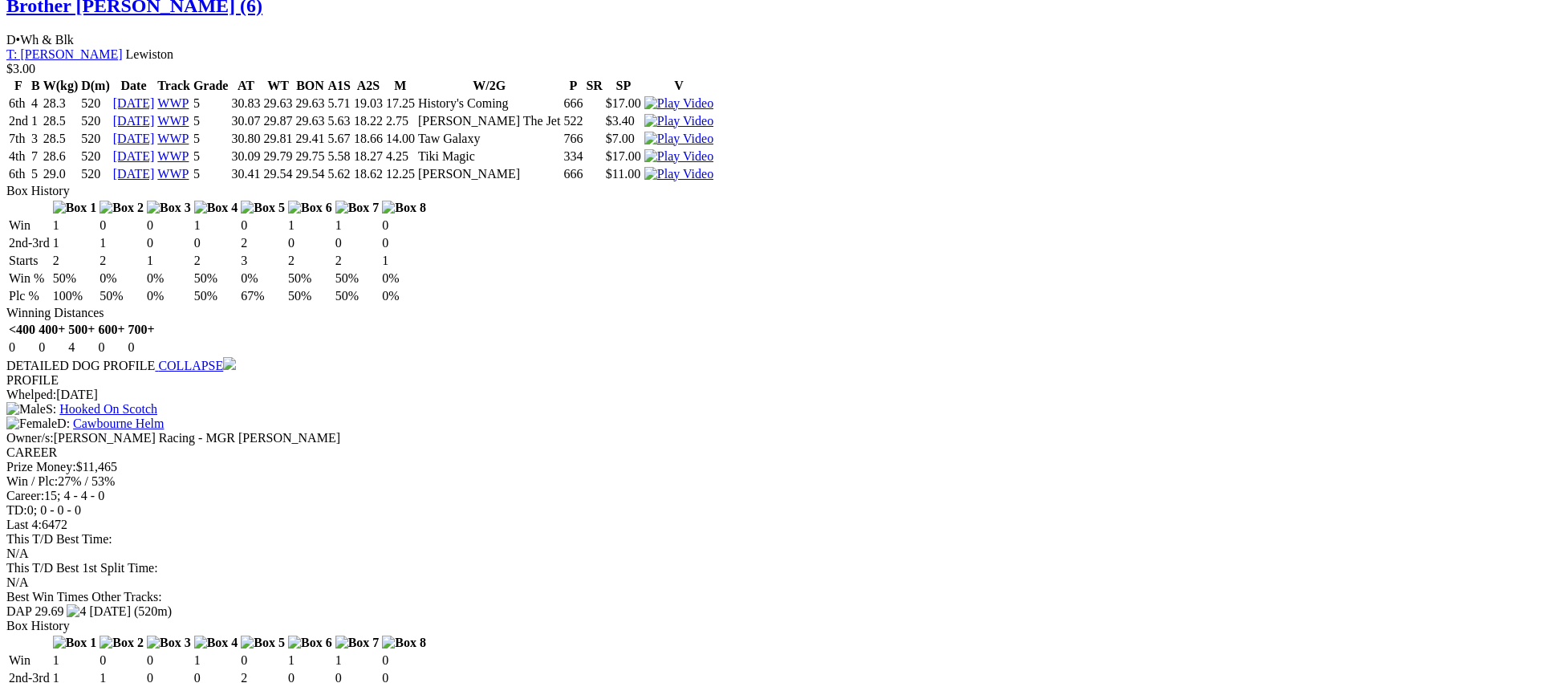
scroll to position [2412, 0]
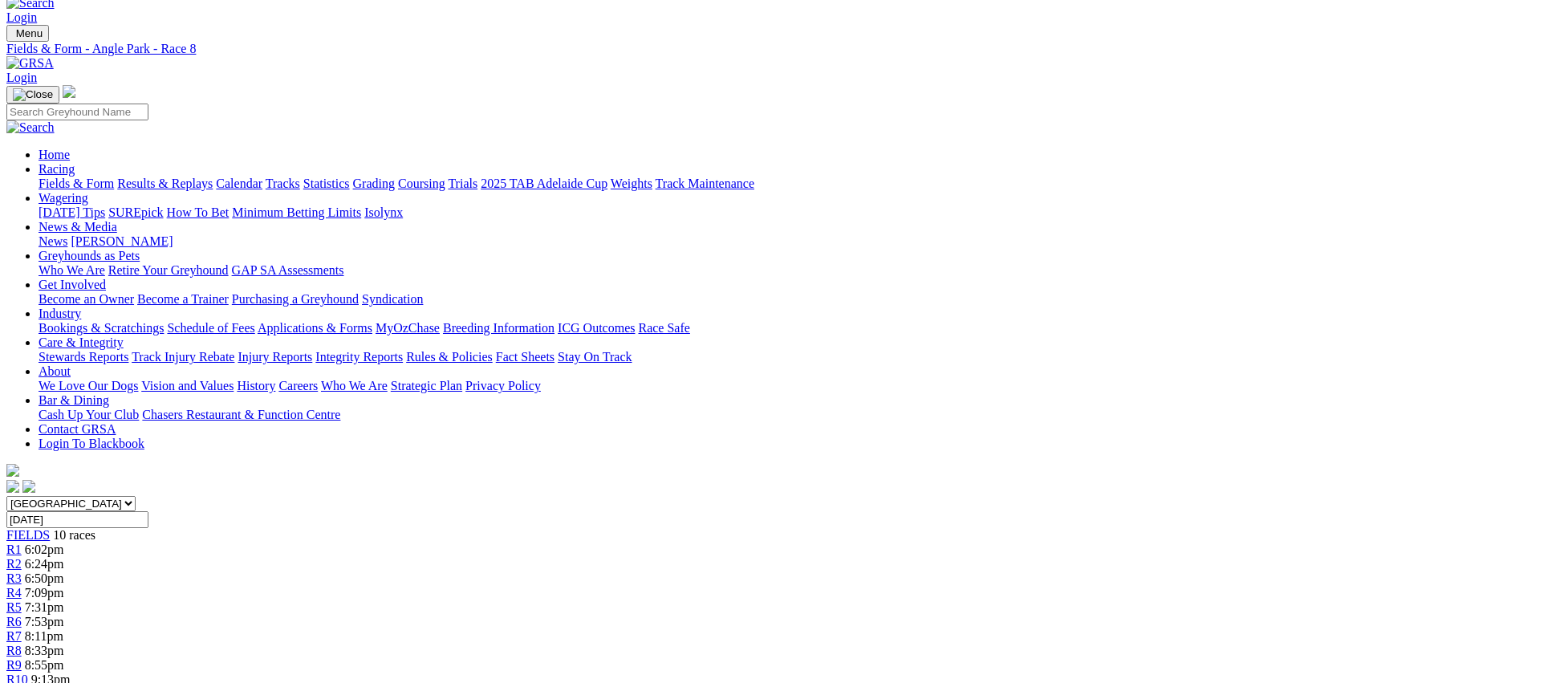
scroll to position [0, 0]
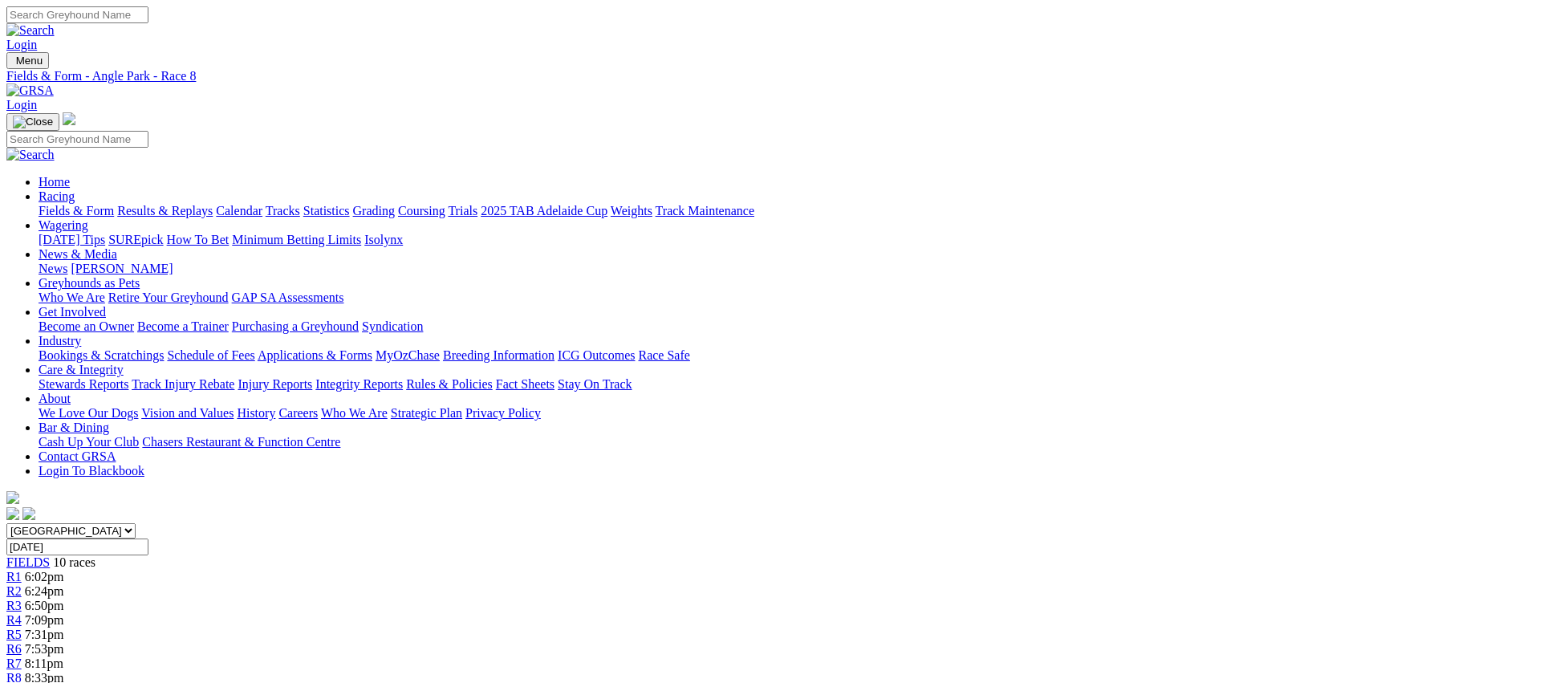
click at [22, 682] on span "R9" at bounding box center [14, 693] width 16 height 14
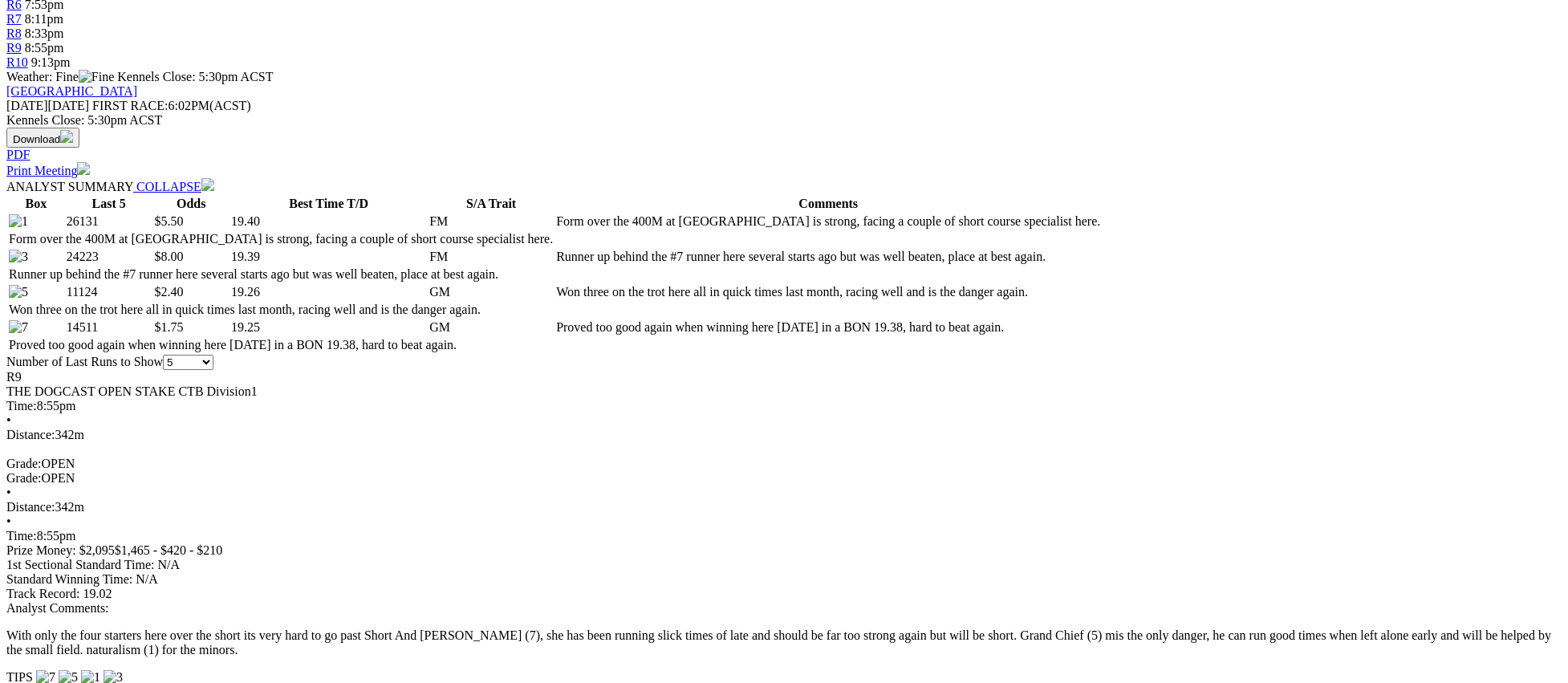
scroll to position [648, 0]
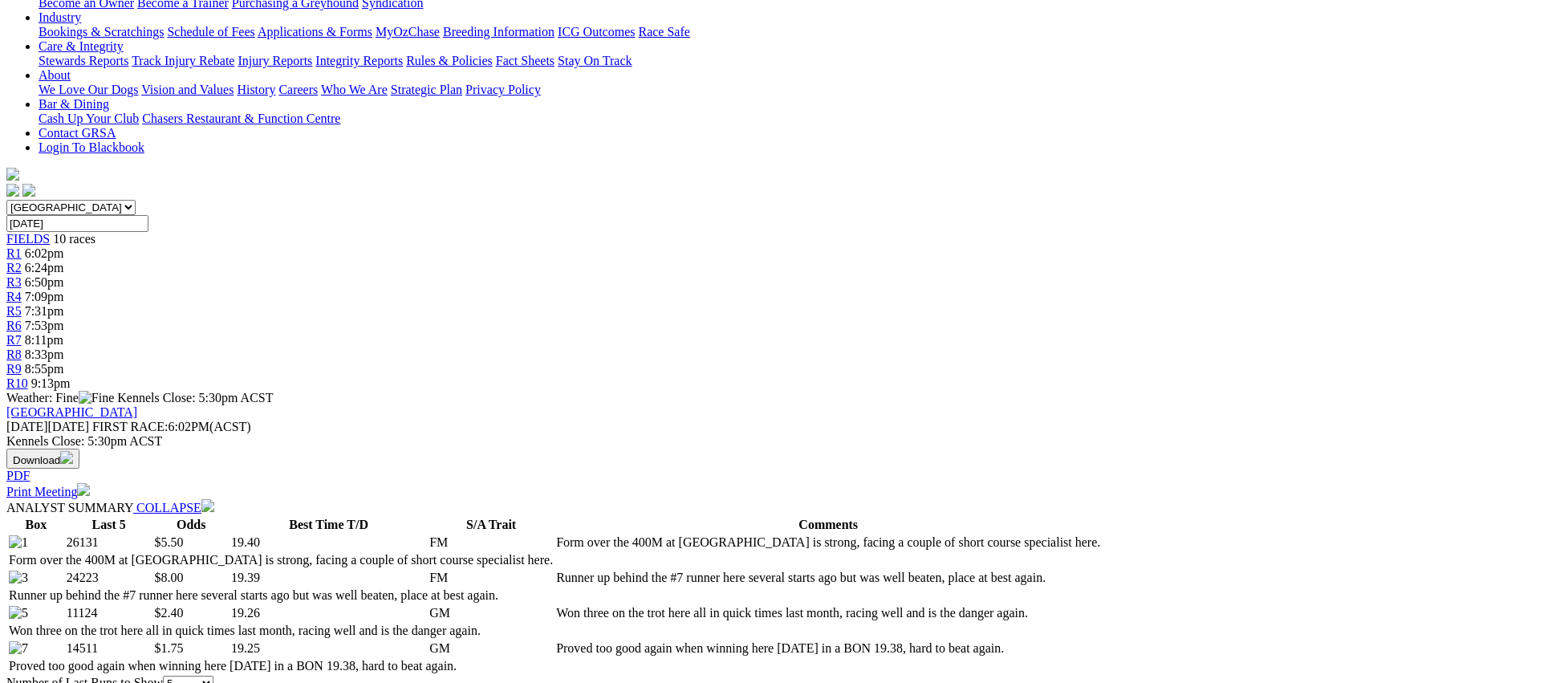
scroll to position [0, 0]
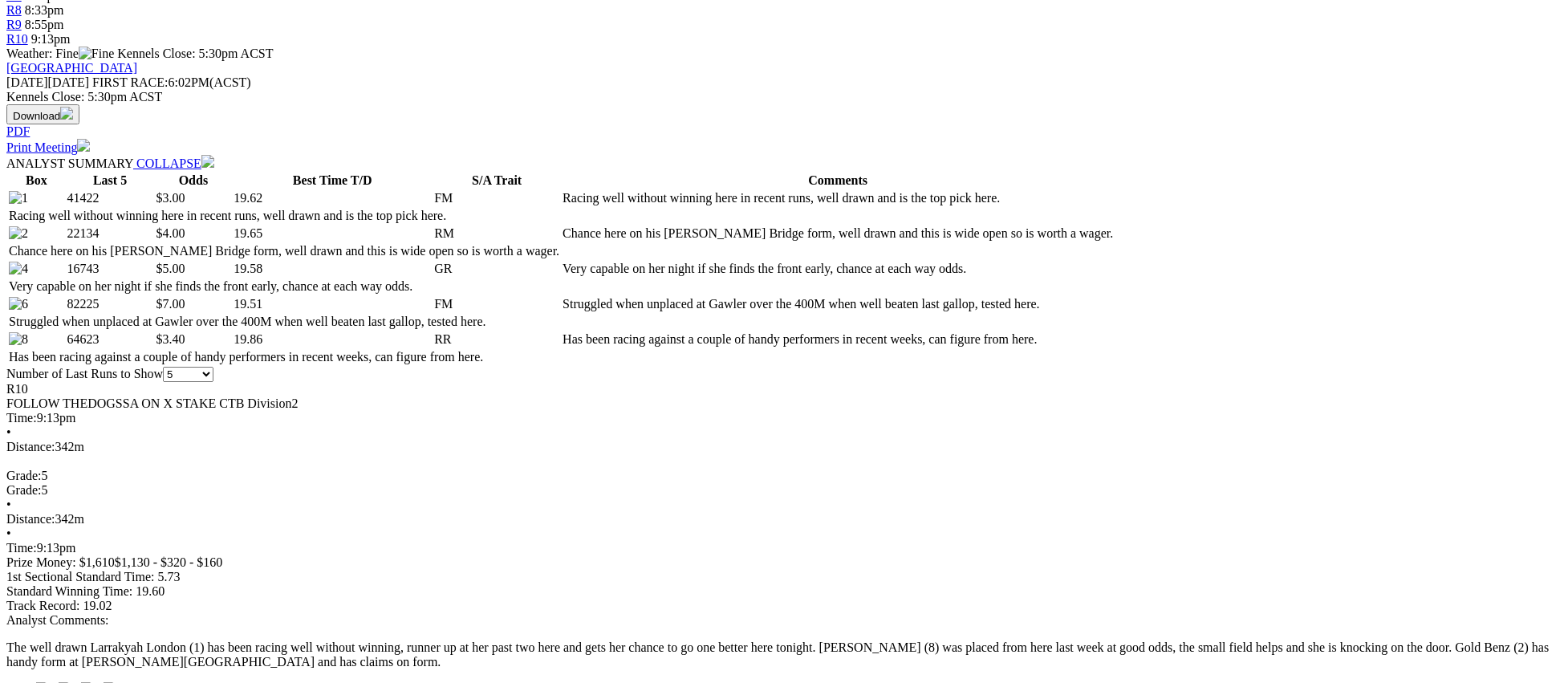
scroll to position [668, 0]
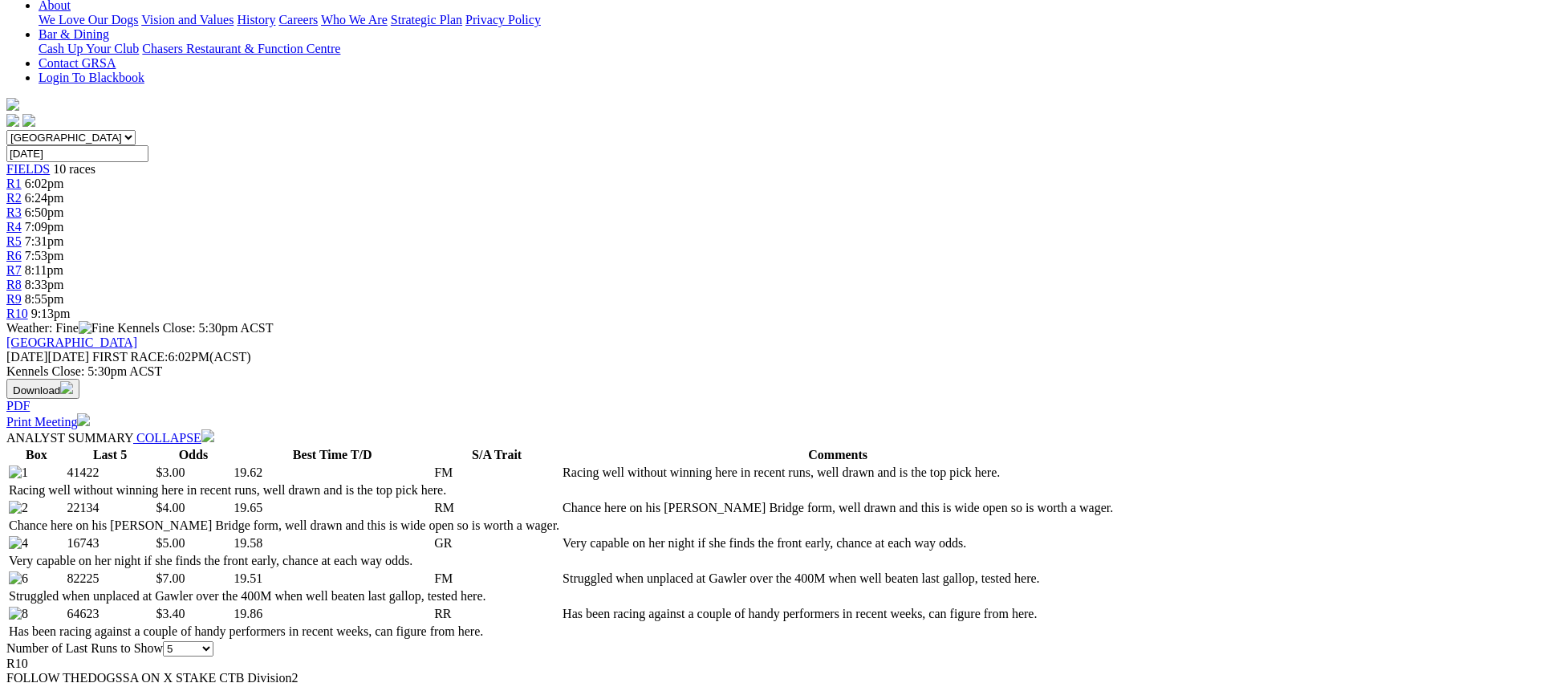
scroll to position [0, 0]
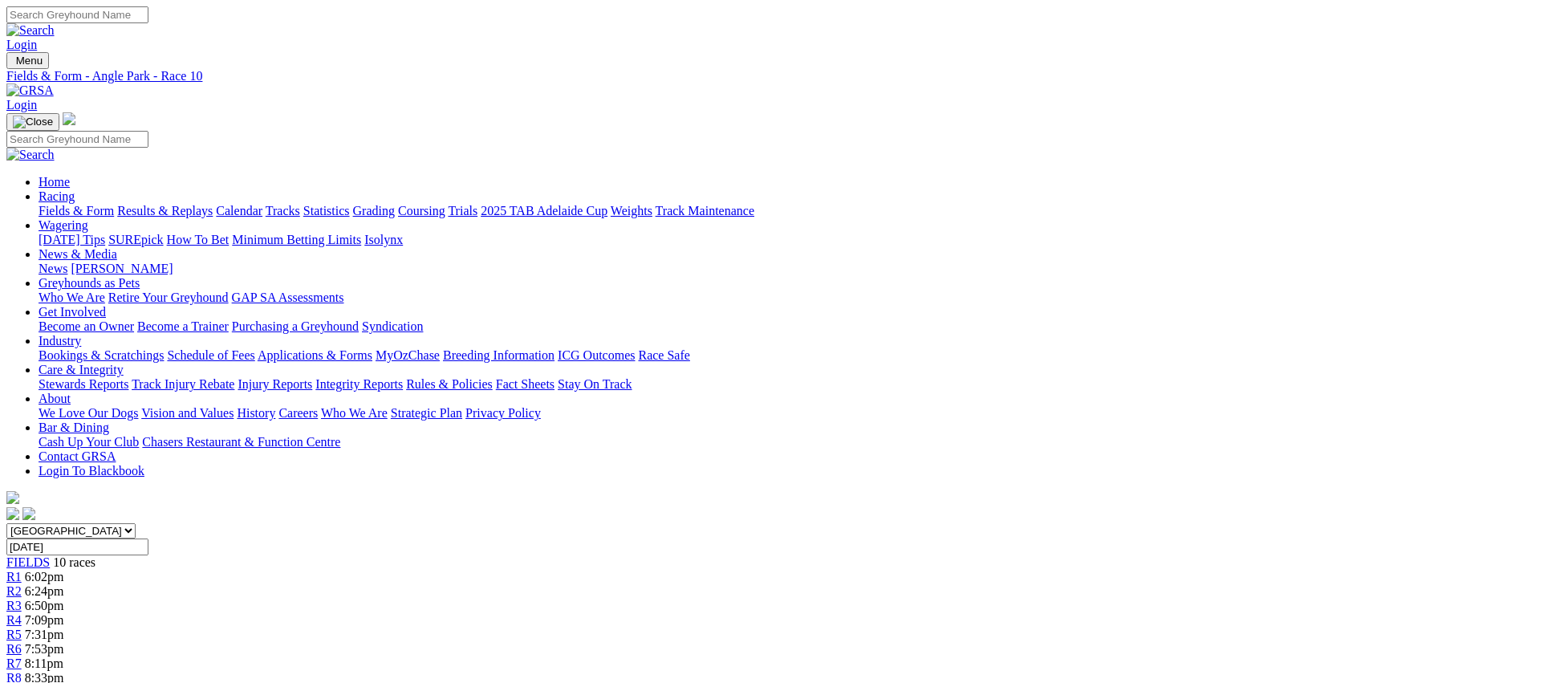
click at [114, 203] on link "Fields & Form" at bounding box center [76, 210] width 75 height 14
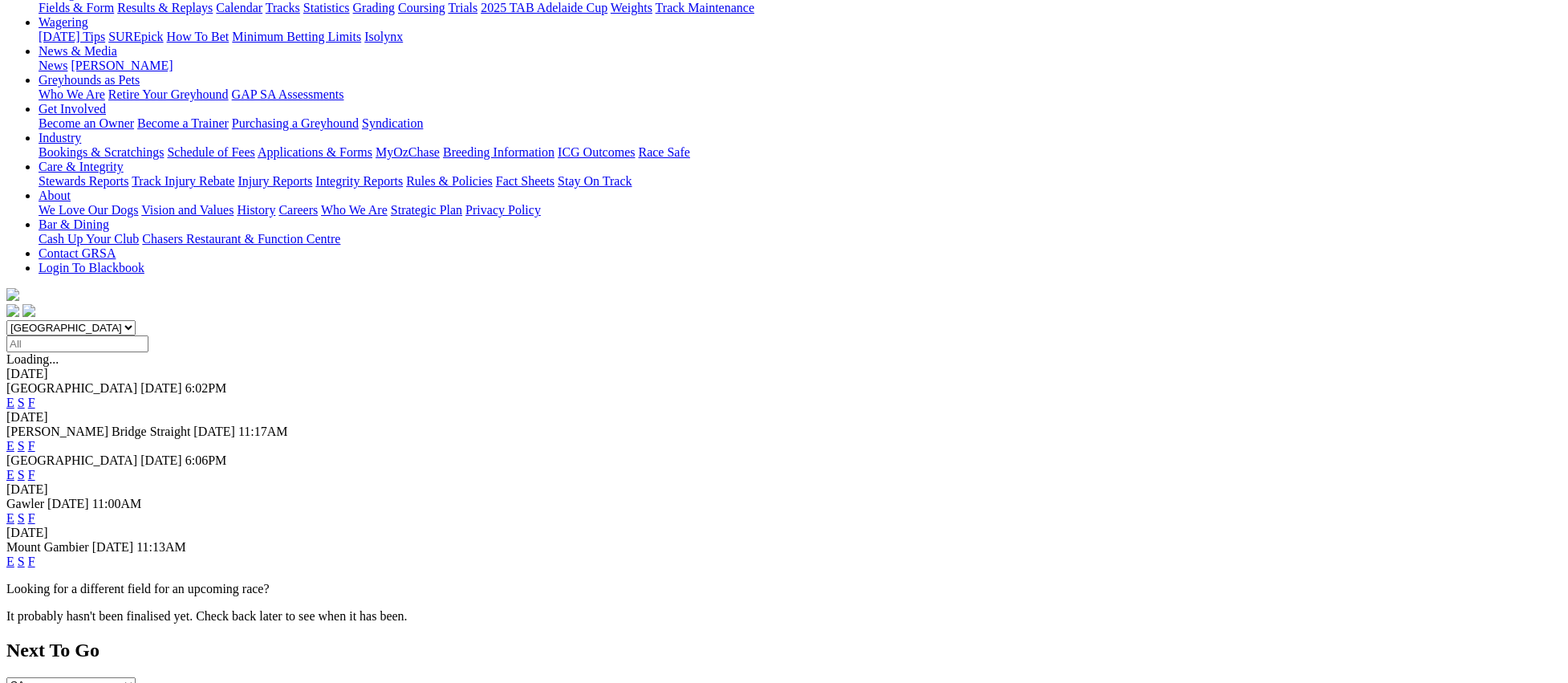
scroll to position [203, 0]
click at [35, 556] on link "F" at bounding box center [31, 563] width 7 height 14
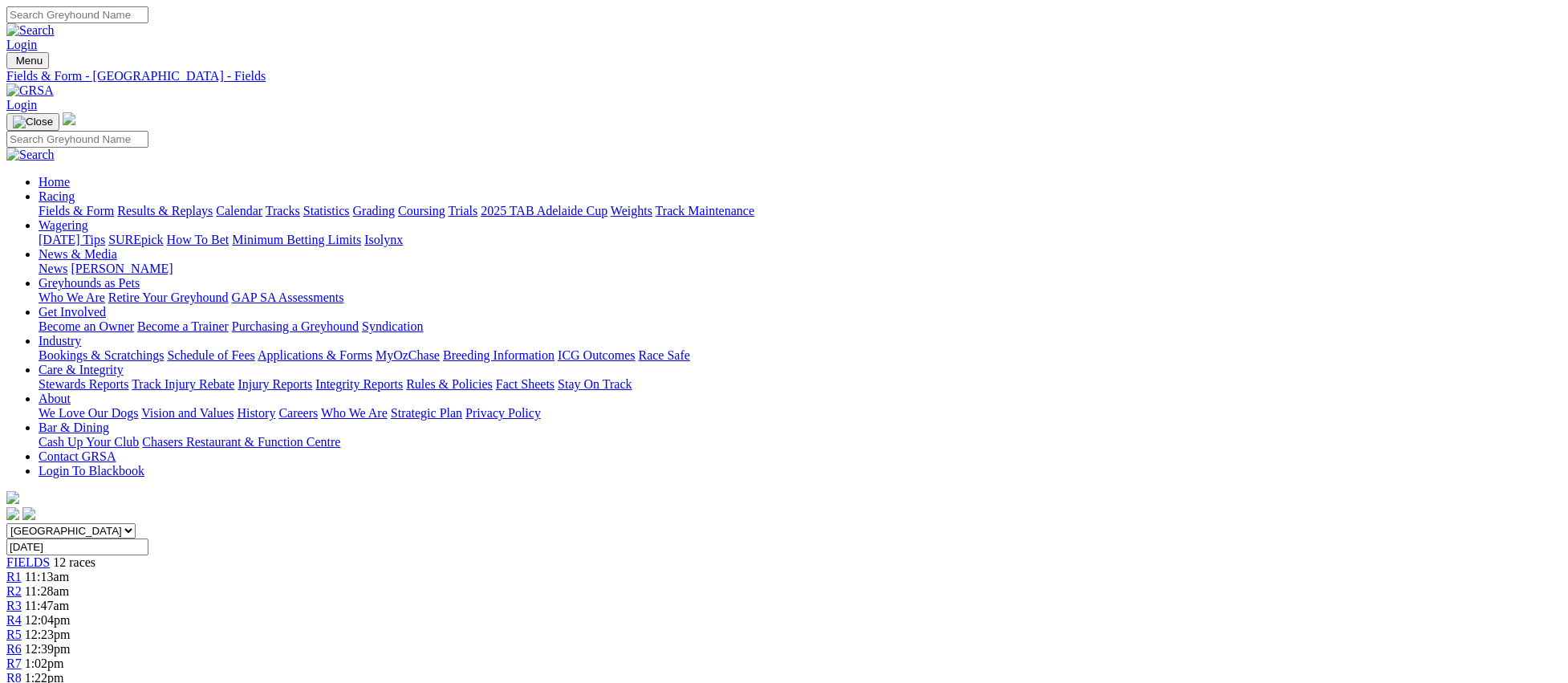
click at [114, 203] on link "Fields & Form" at bounding box center [76, 210] width 75 height 14
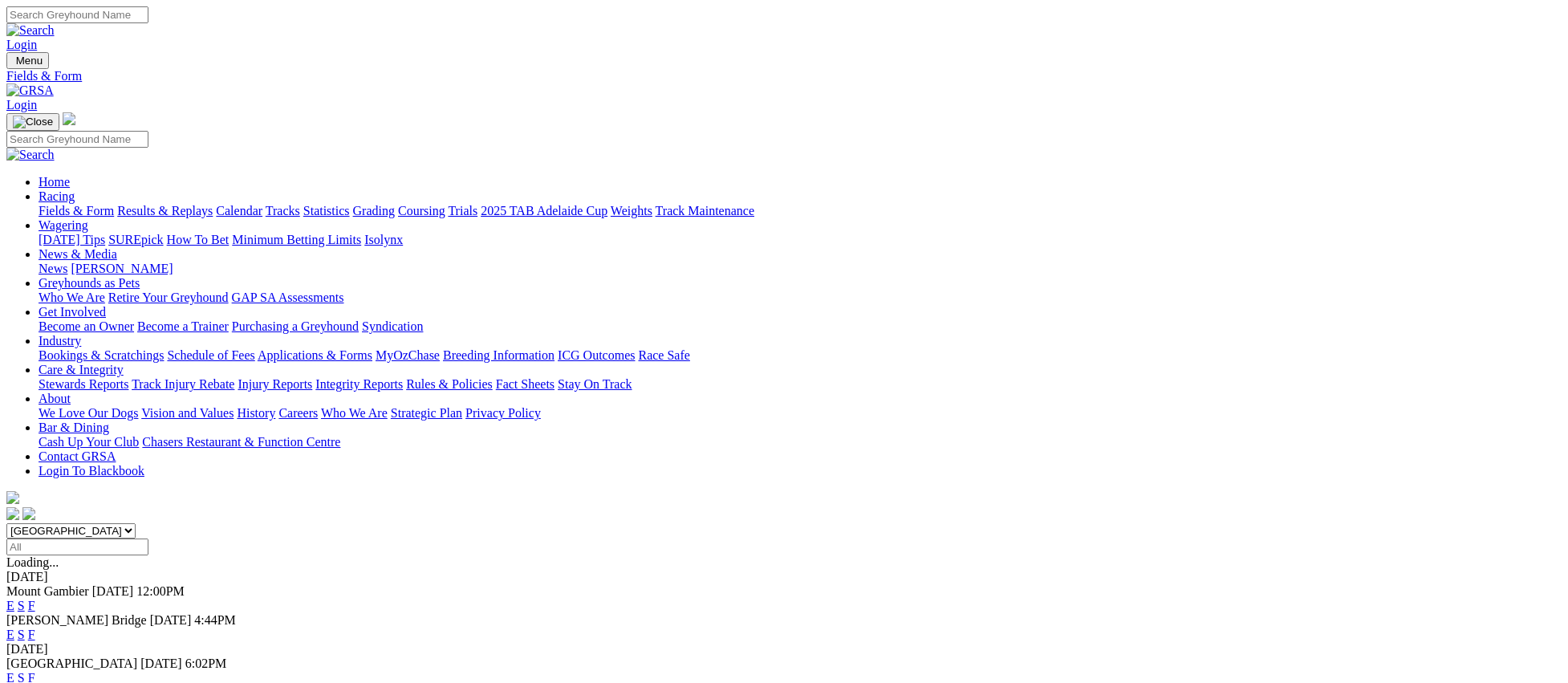
click at [114, 203] on link "Fields & Form" at bounding box center [76, 210] width 75 height 14
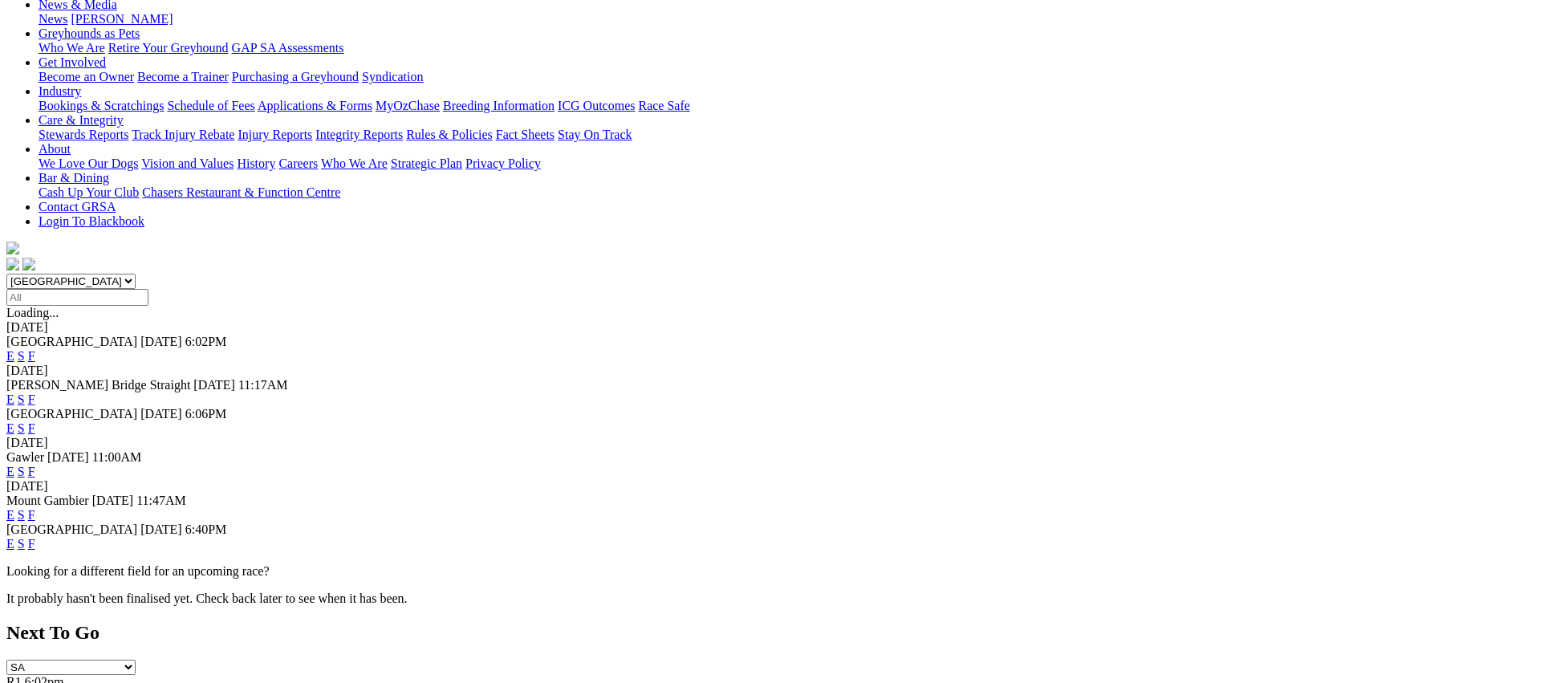
scroll to position [251, 0]
click at [35, 535] on link "F" at bounding box center [31, 542] width 7 height 14
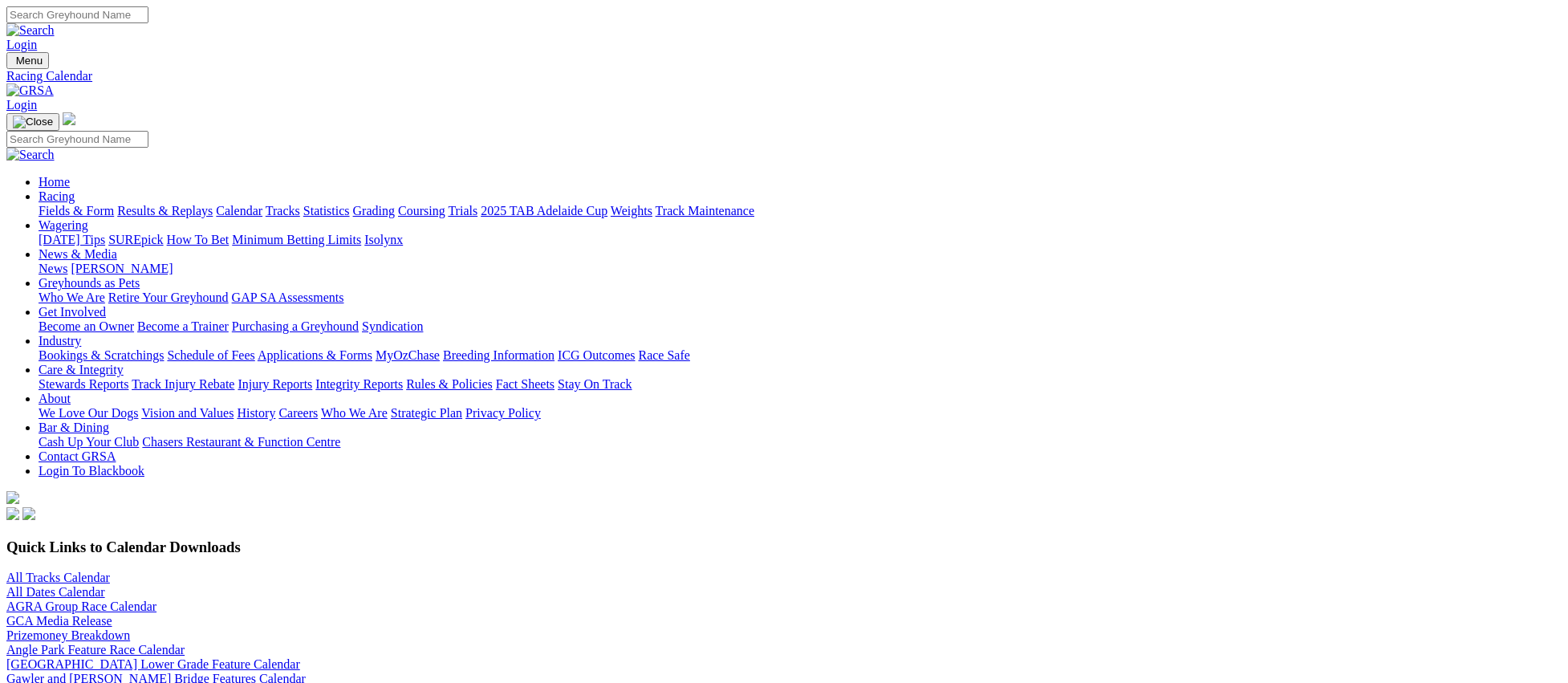
click at [114, 203] on link "Fields & Form" at bounding box center [76, 210] width 75 height 14
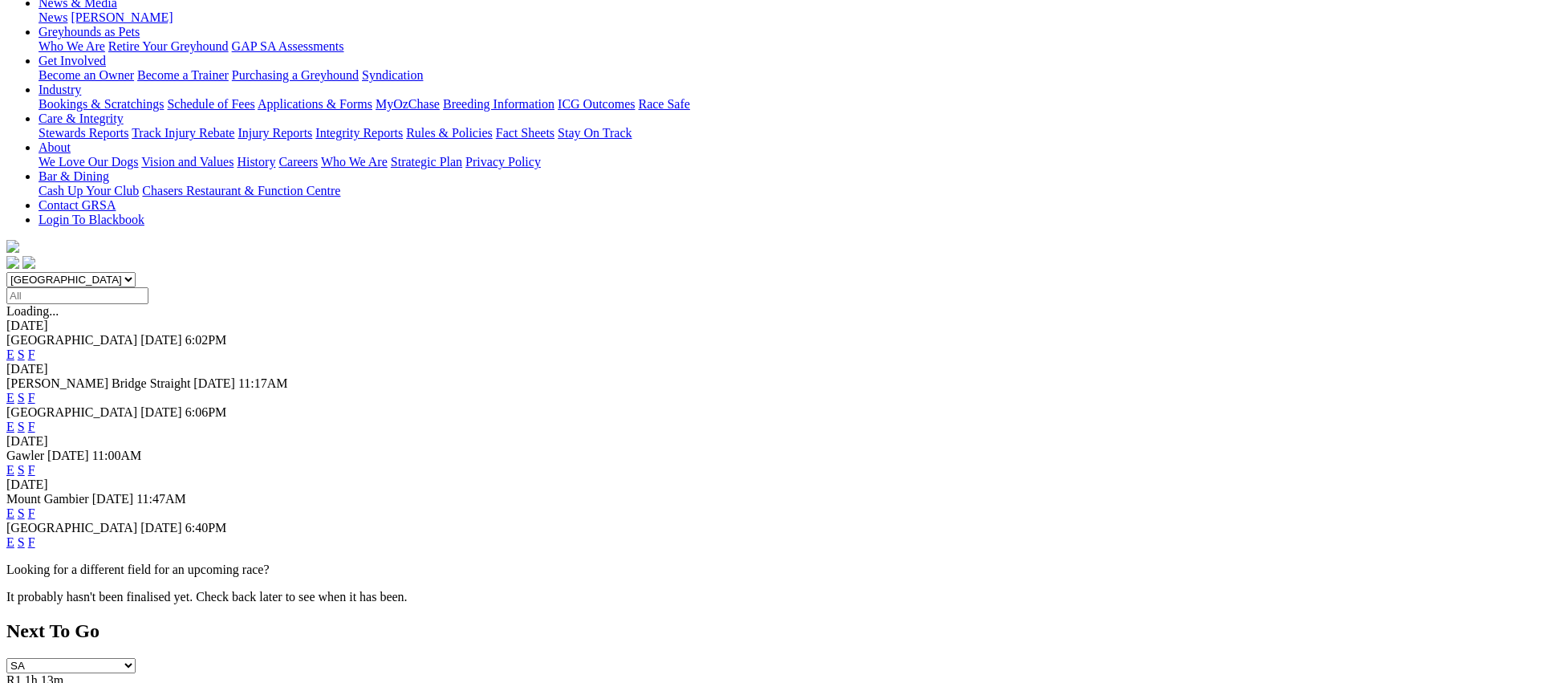
scroll to position [260, 0]
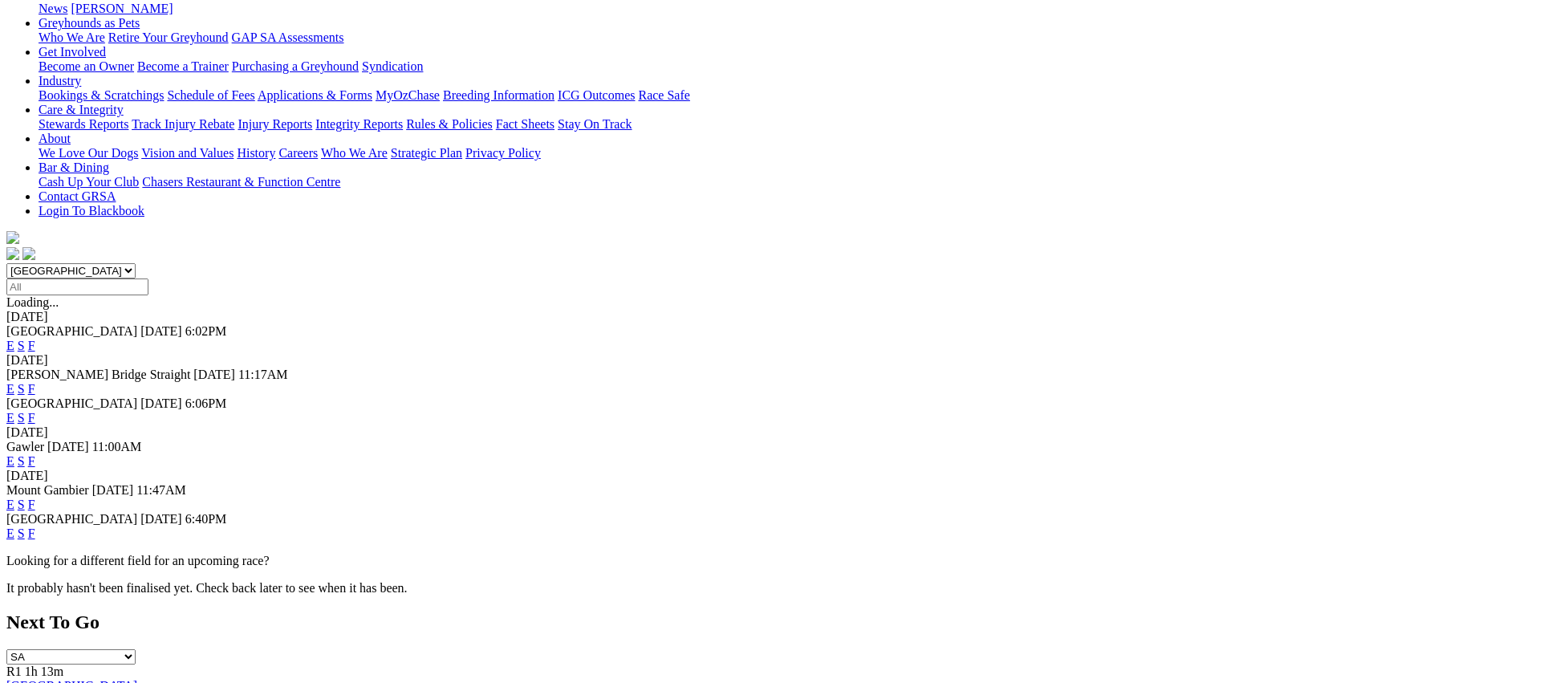
click at [15, 526] on link "E" at bounding box center [10, 533] width 8 height 14
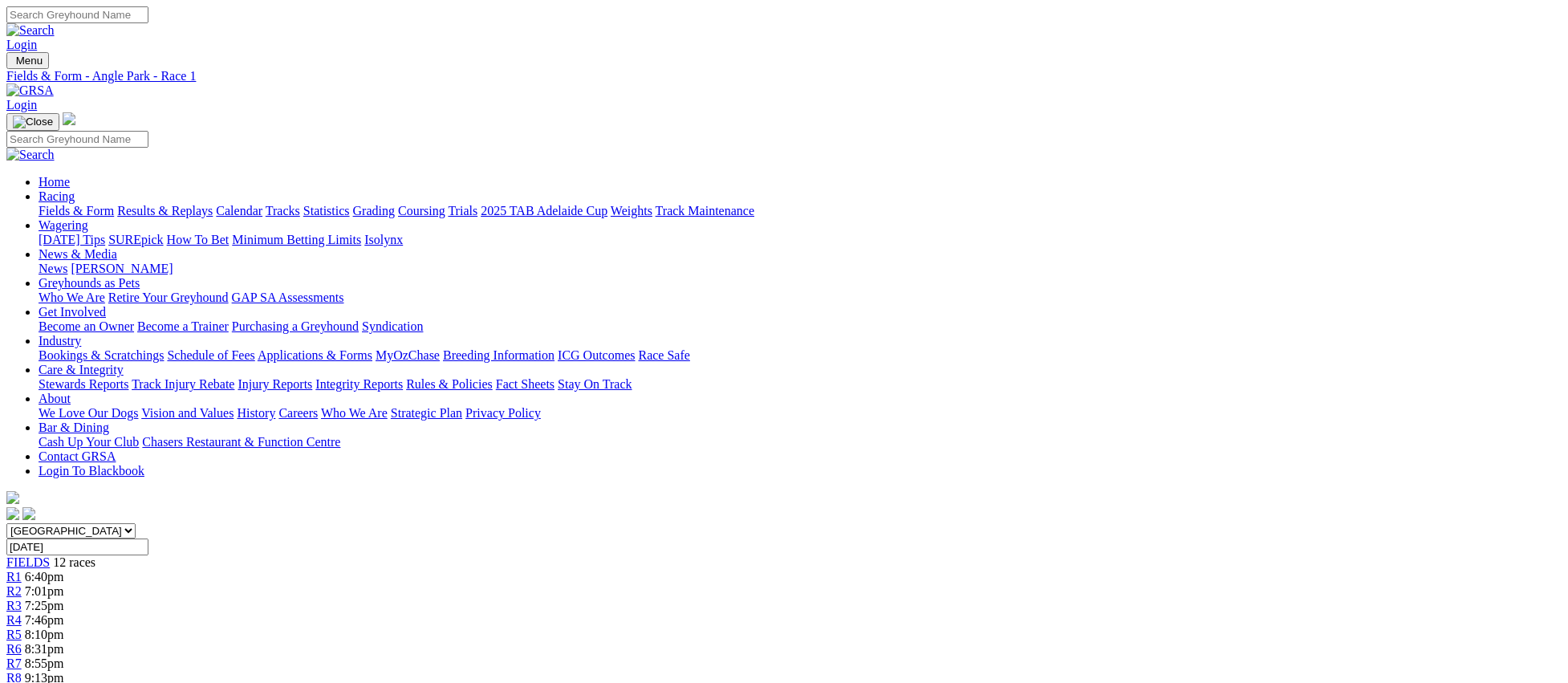
click at [22, 671] on span "R8" at bounding box center [14, 678] width 16 height 14
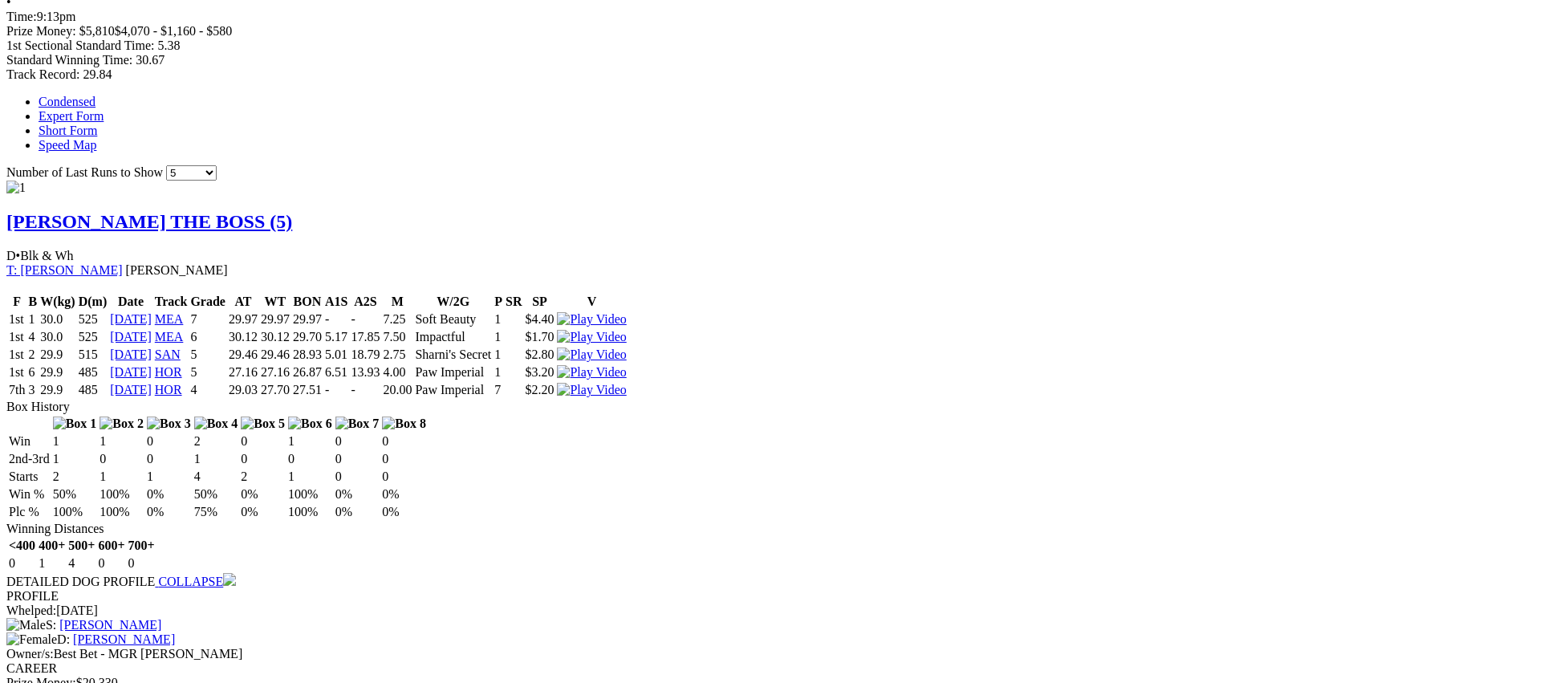
scroll to position [1018, 0]
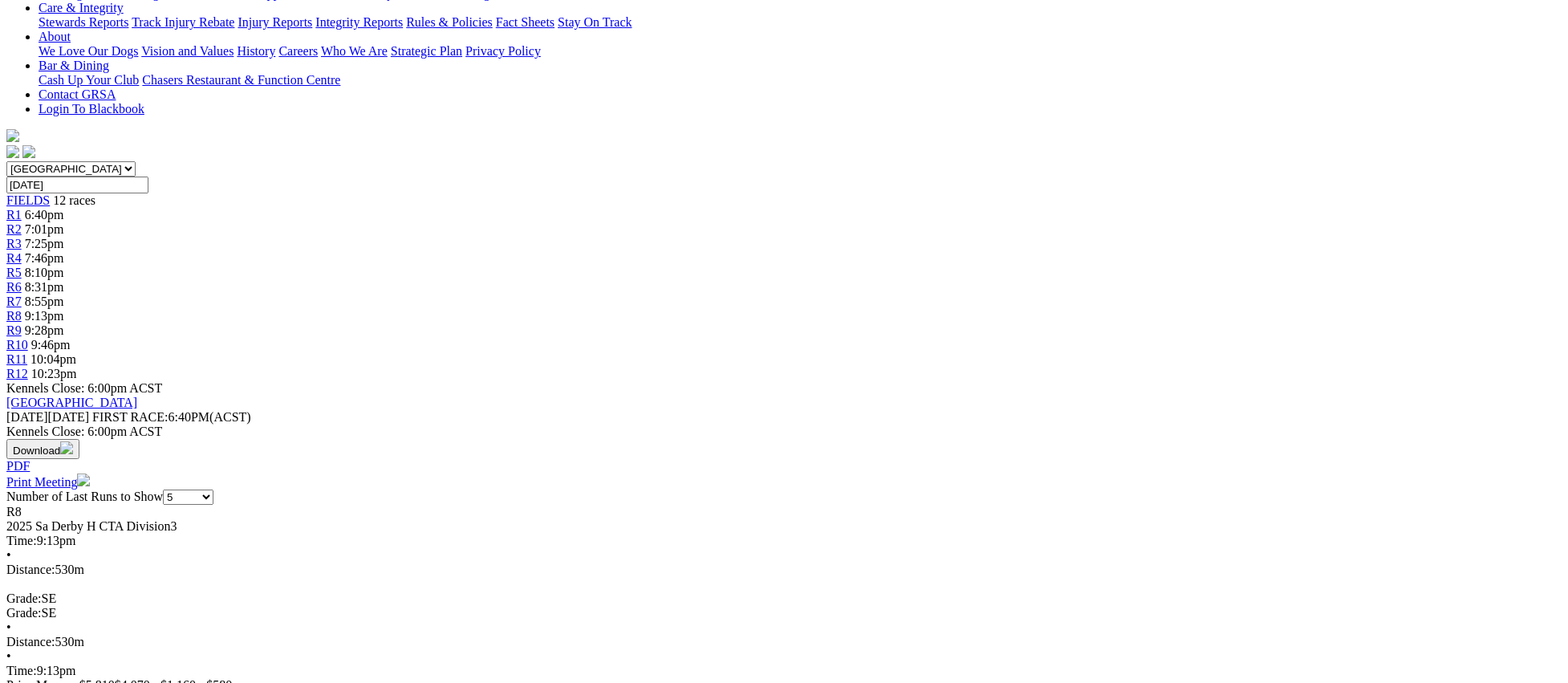
scroll to position [323, 0]
